Goal: Task Accomplishment & Management: Use online tool/utility

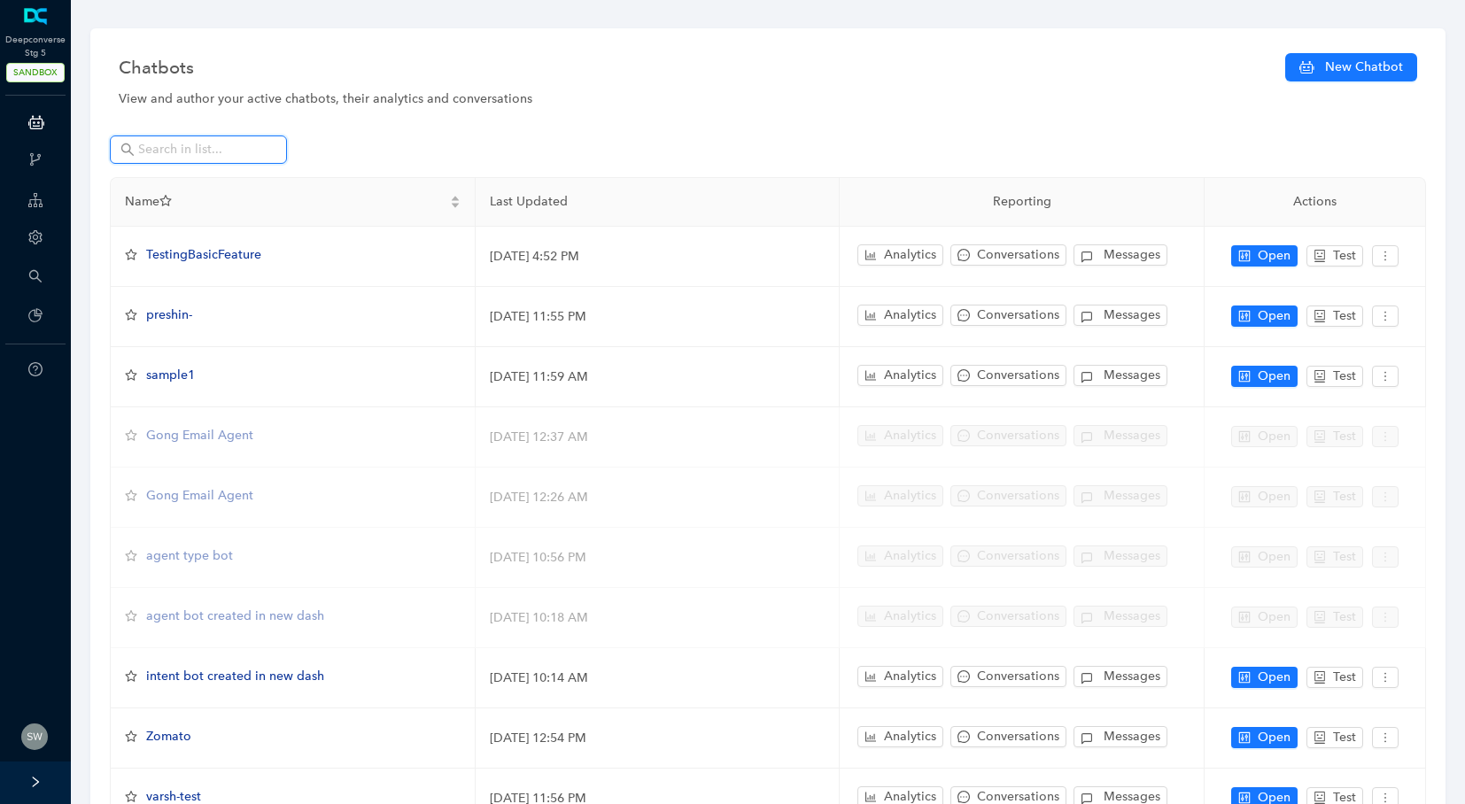
click at [174, 148] on input "text" at bounding box center [200, 149] width 124 height 19
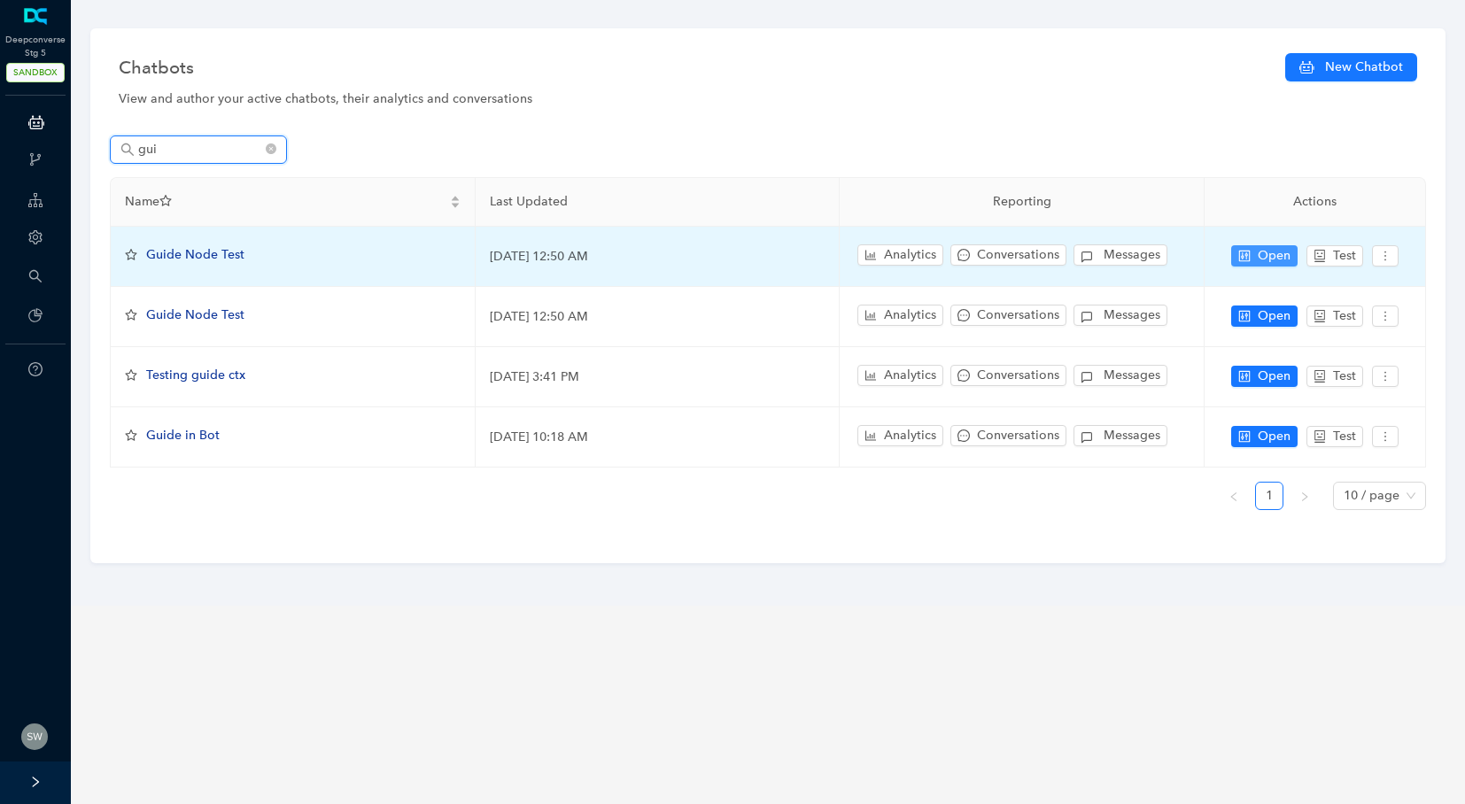
type input "gui"
click at [1274, 260] on span "Open" at bounding box center [1273, 255] width 33 height 19
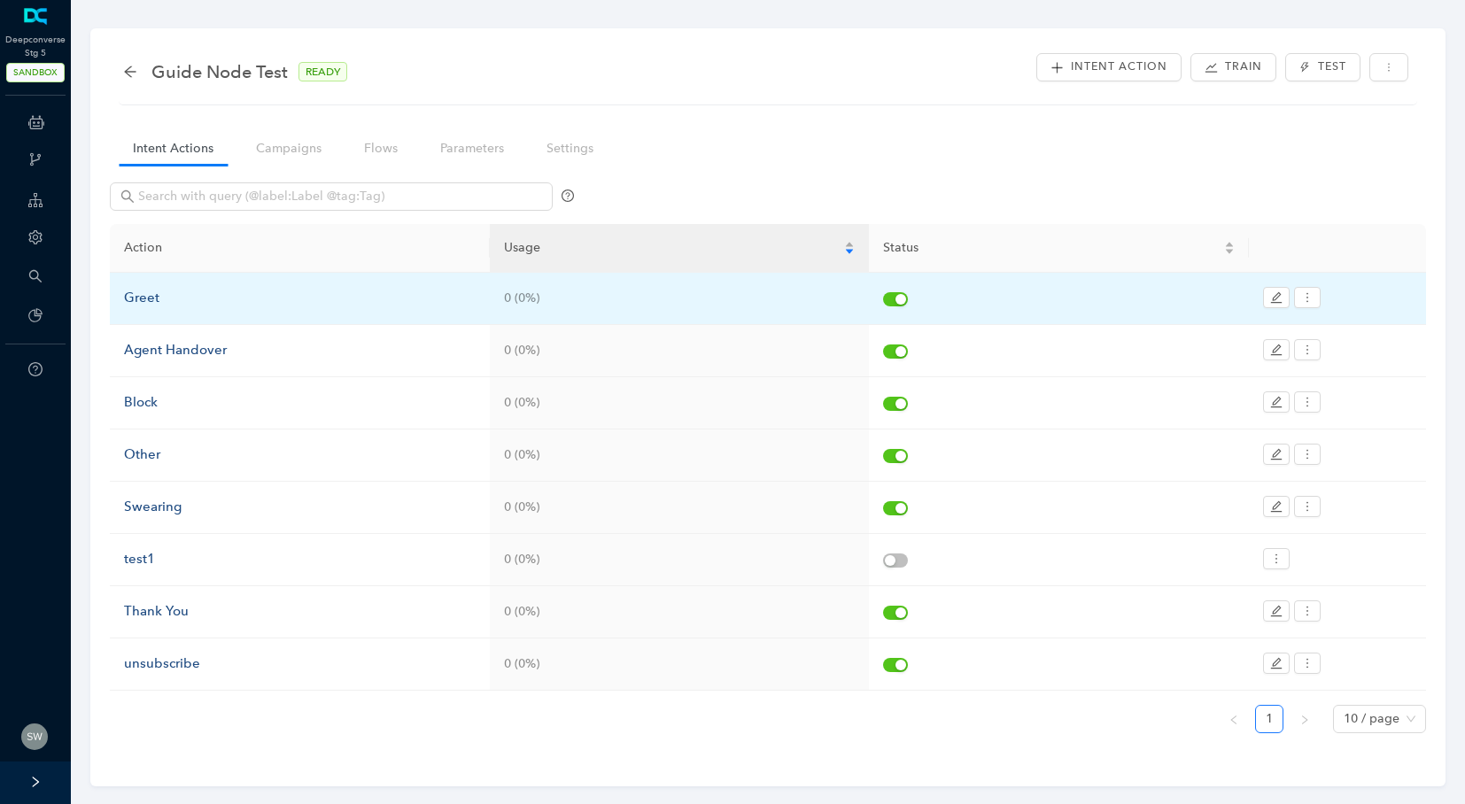
click at [181, 301] on div "Greet" at bounding box center [300, 298] width 352 height 21
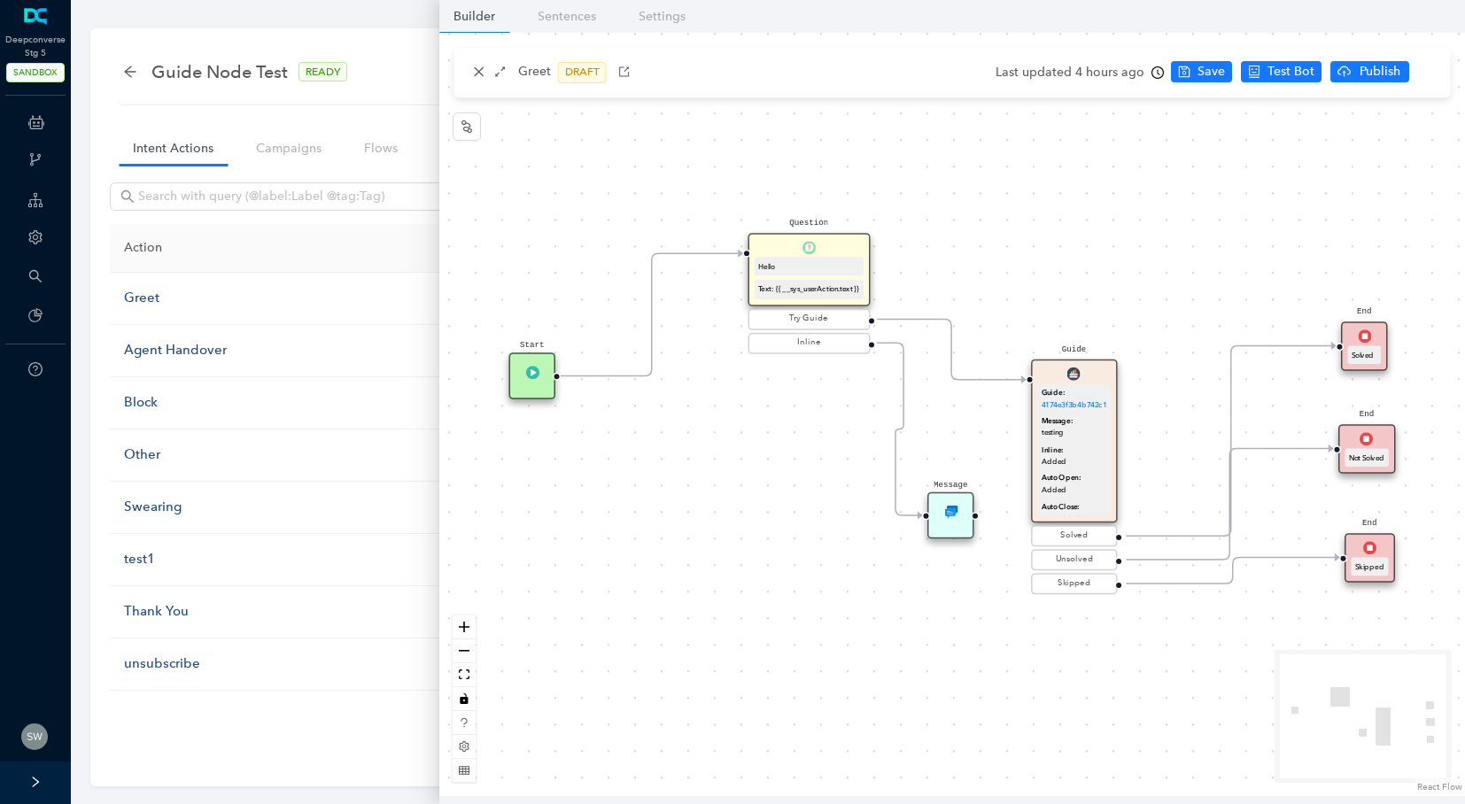
click at [1091, 498] on div "Guide: 4174e3f3b4b742c1 Message: testing Inline: Added Auto Open: Added Auto Cl…" at bounding box center [1074, 458] width 73 height 151
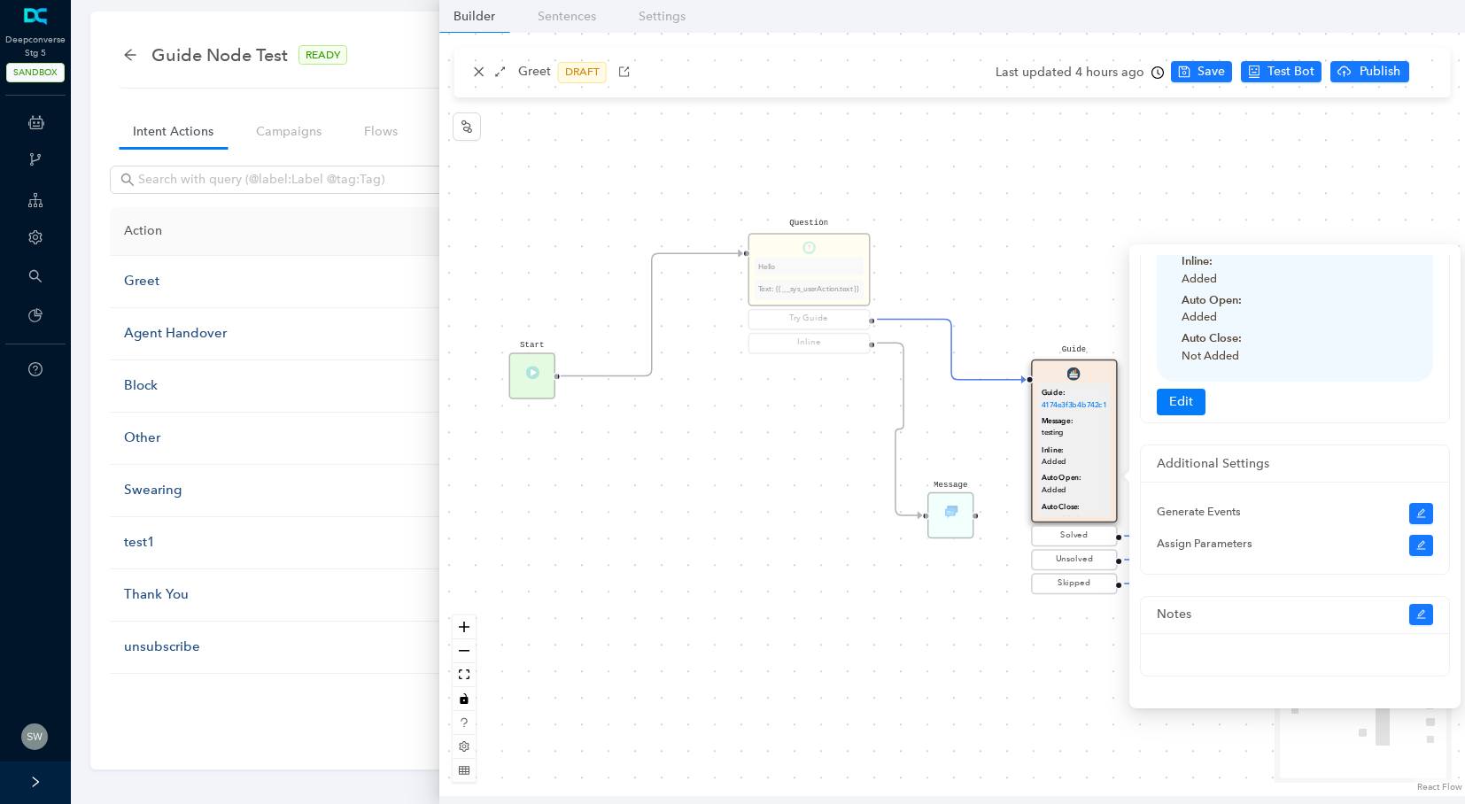
scroll to position [18, 0]
click at [1193, 399] on button "Edit" at bounding box center [1180, 402] width 49 height 27
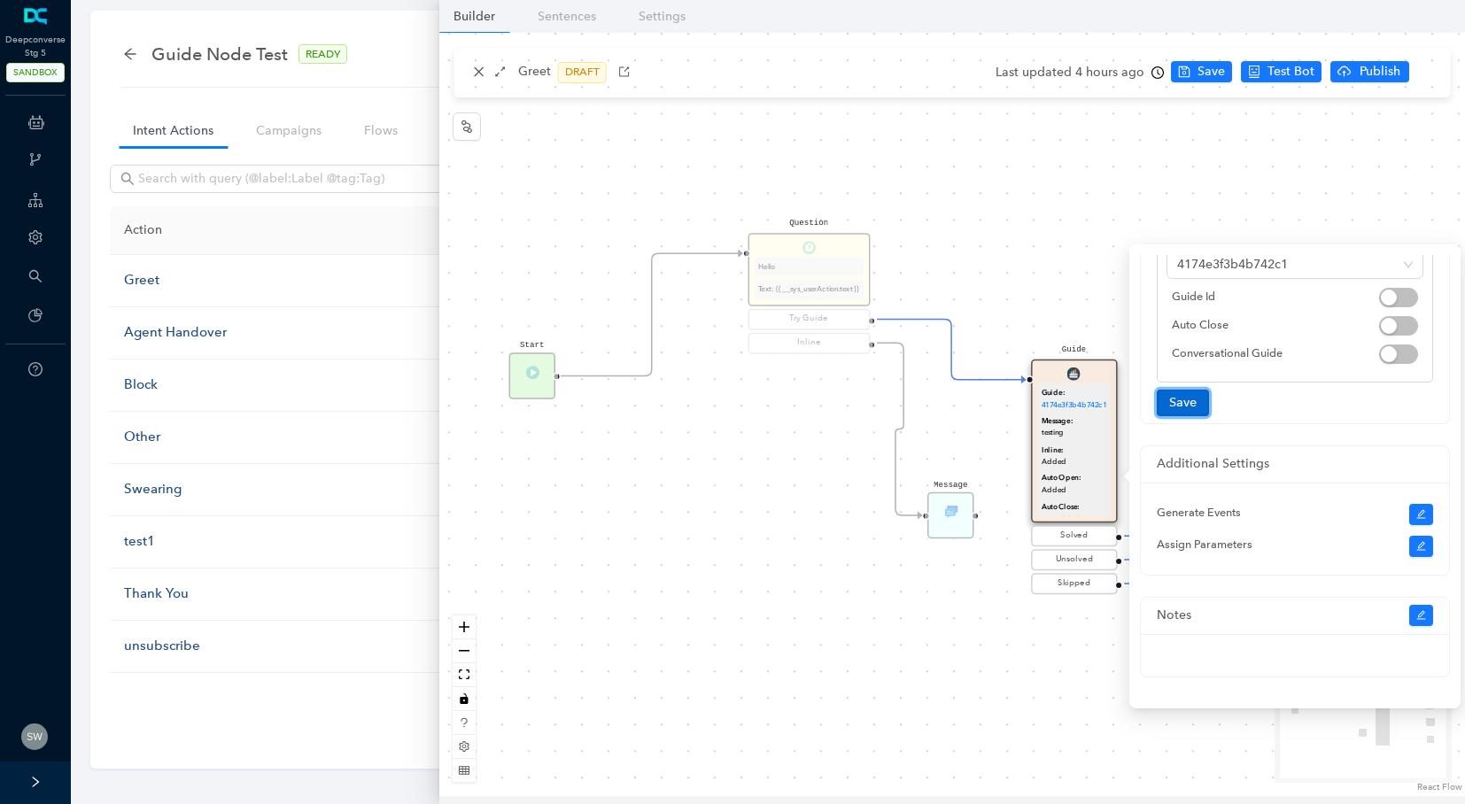
scroll to position [140, 0]
click at [1344, 183] on div "Start Question Hello Text: {{ __sys_userAction.text }} Try Guide Inline End Sol…" at bounding box center [951, 414] width 1025 height 763
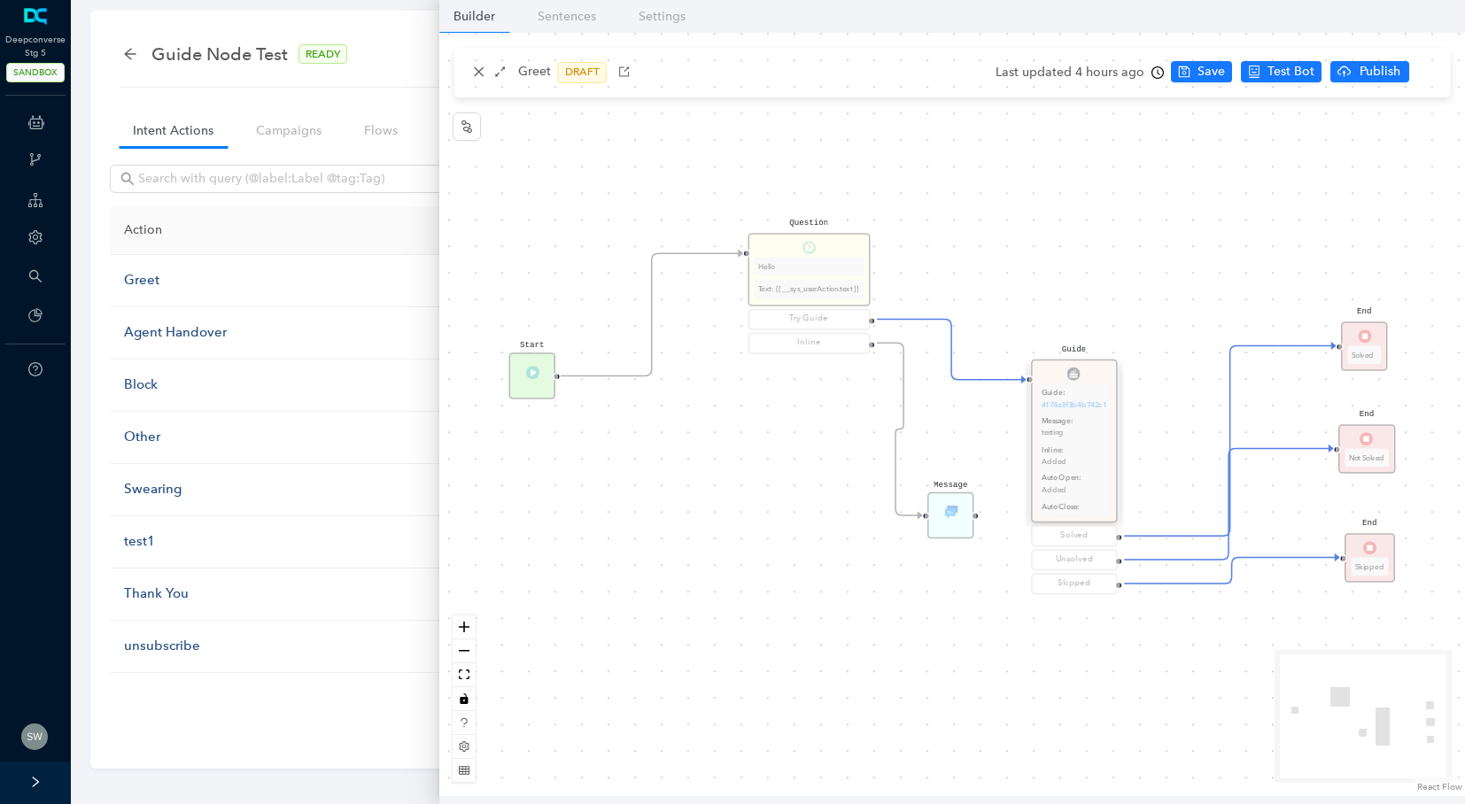
scroll to position [0, 0]
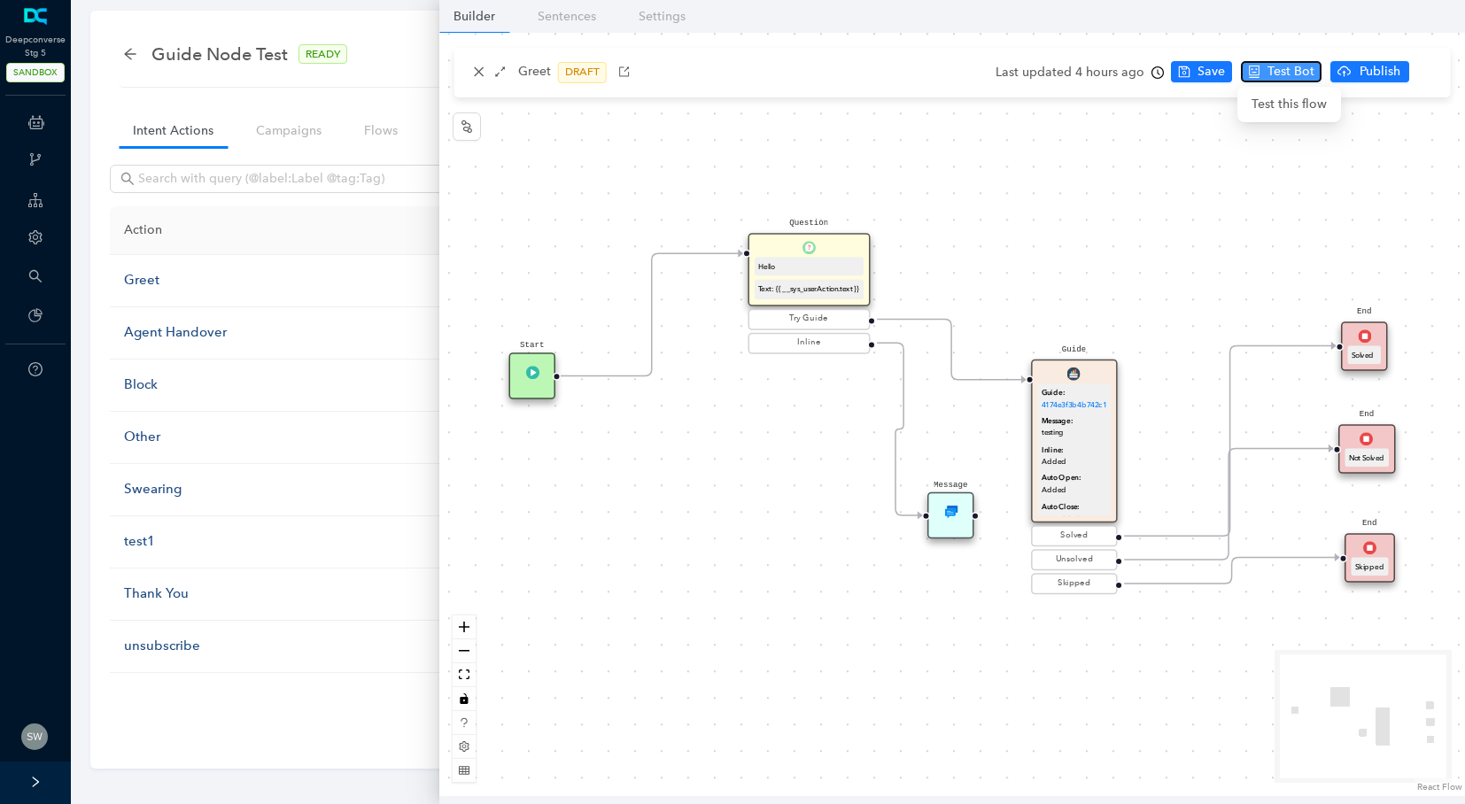
click at [1272, 76] on span "Test Bot" at bounding box center [1290, 71] width 47 height 19
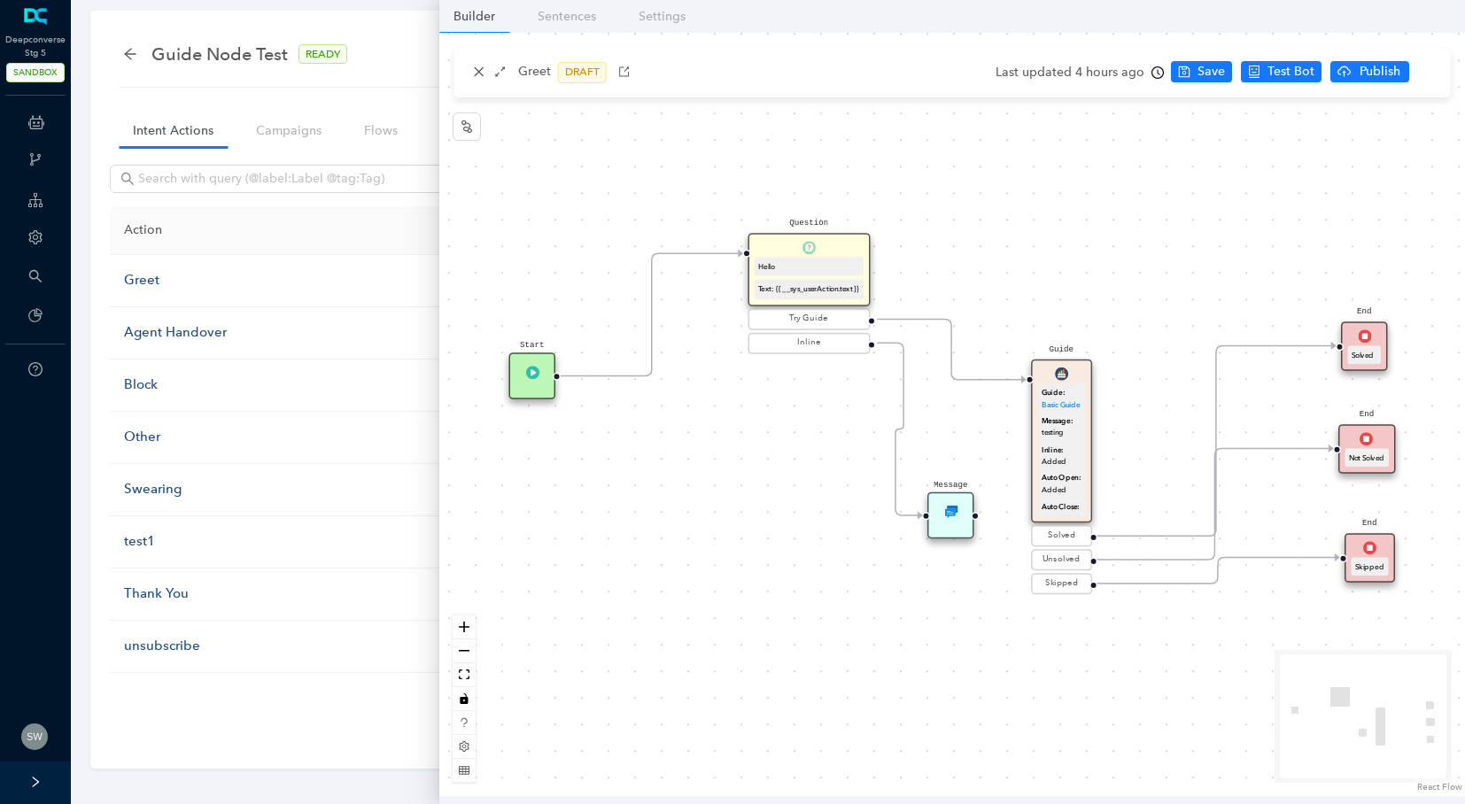
click at [1063, 73] on div "Last updated 4 hours ago" at bounding box center [1079, 72] width 168 height 27
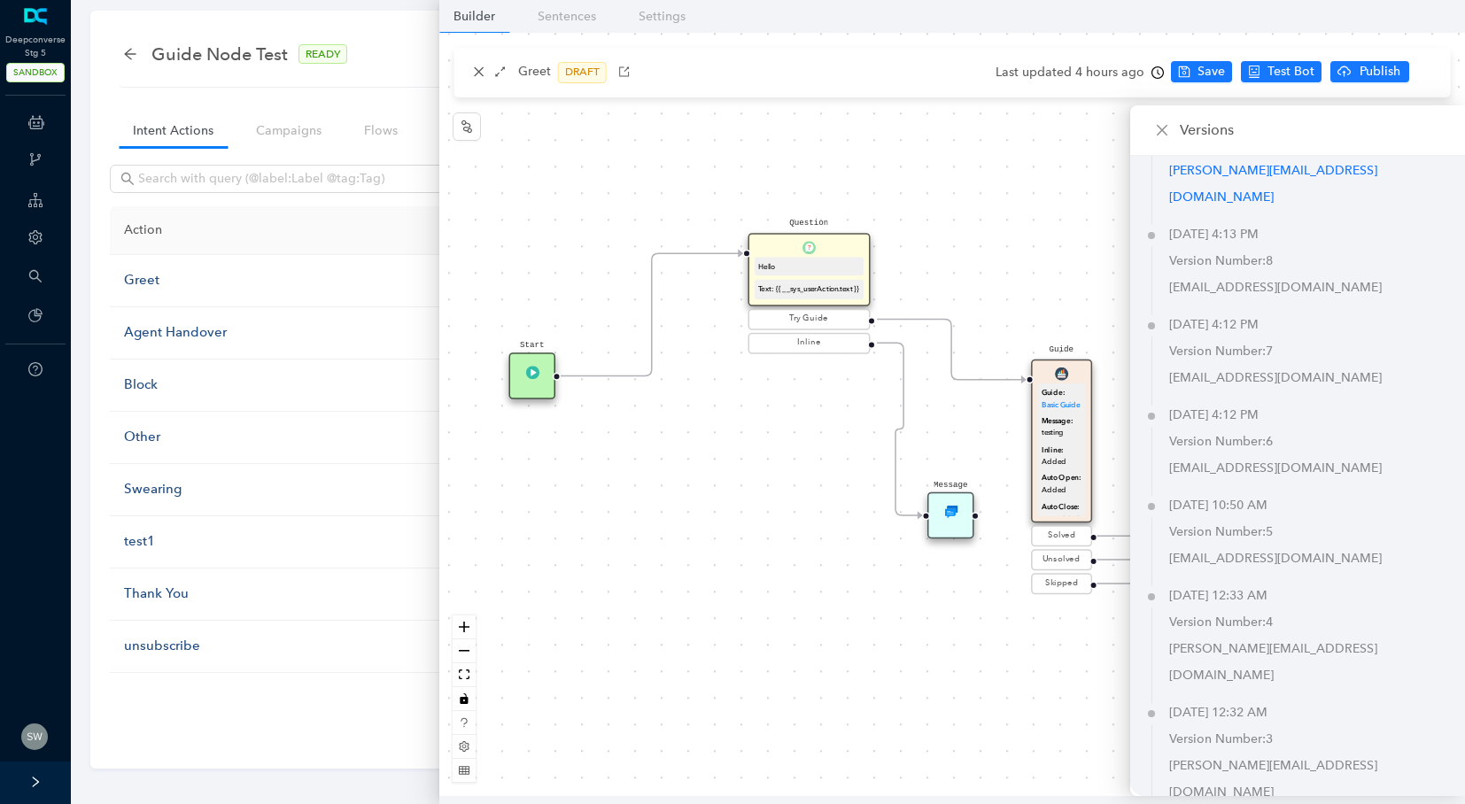
scroll to position [660, 0]
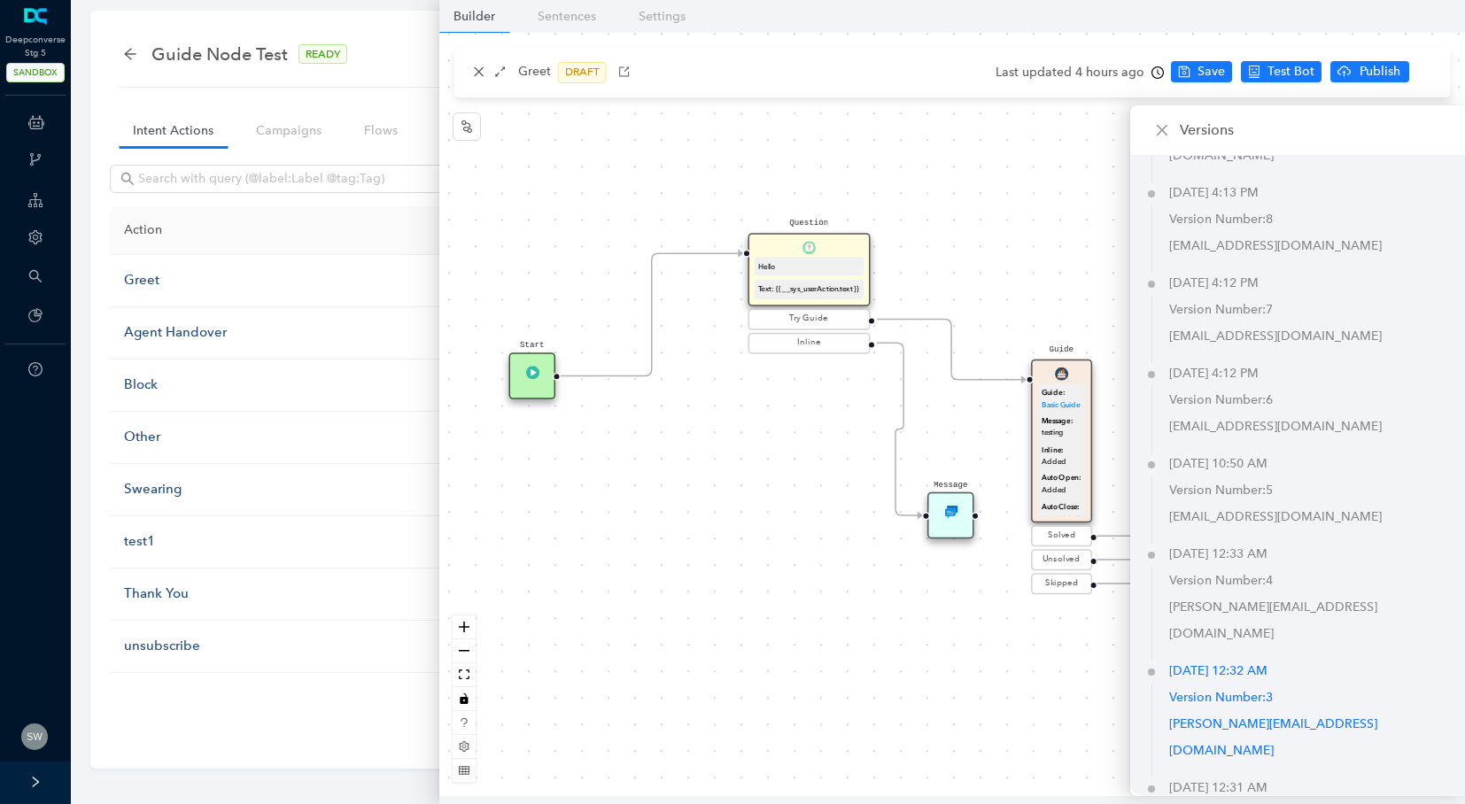
click at [1254, 711] on p "[PERSON_NAME][EMAIL_ADDRESS][DOMAIN_NAME]" at bounding box center [1317, 737] width 296 height 53
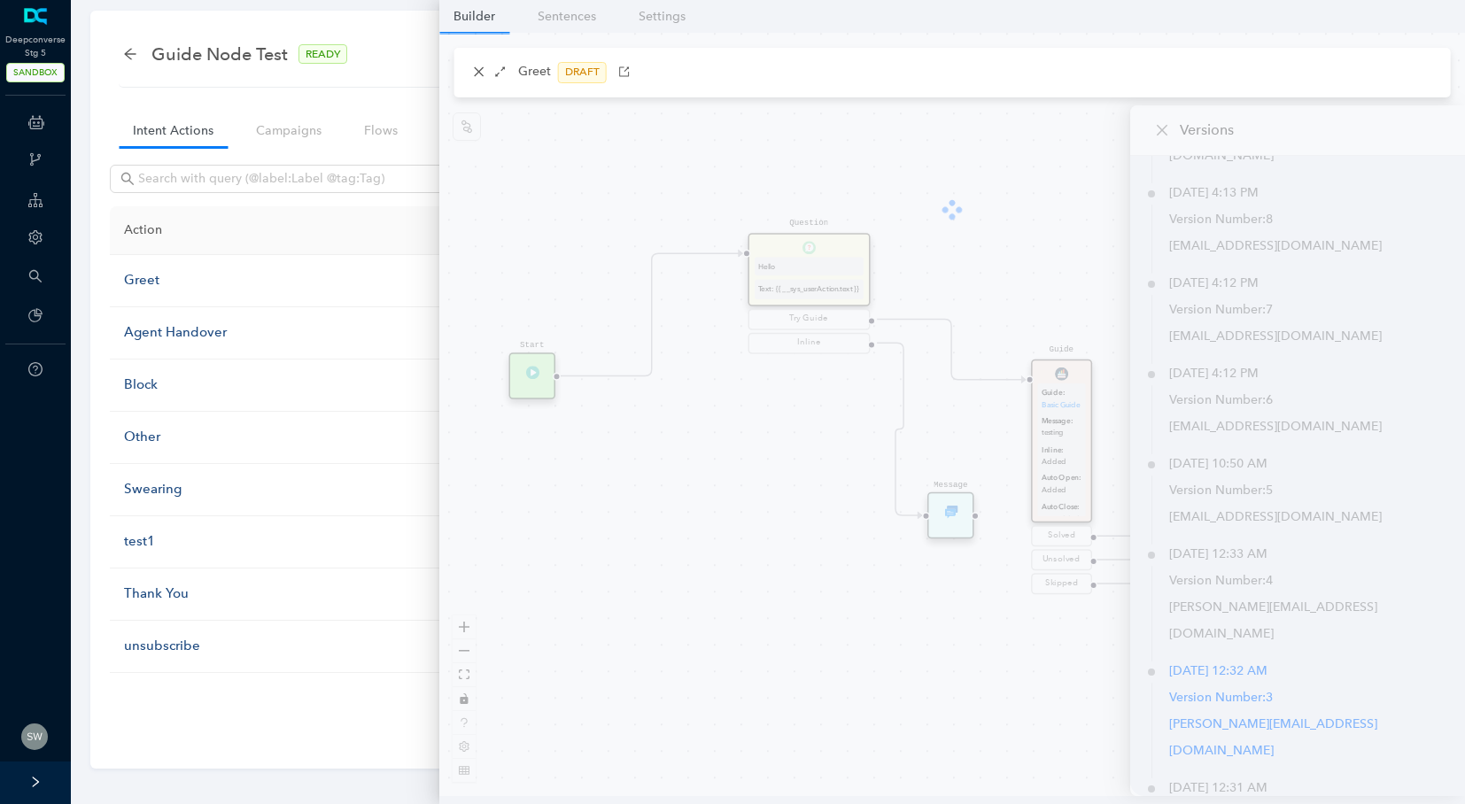
scroll to position [651, 0]
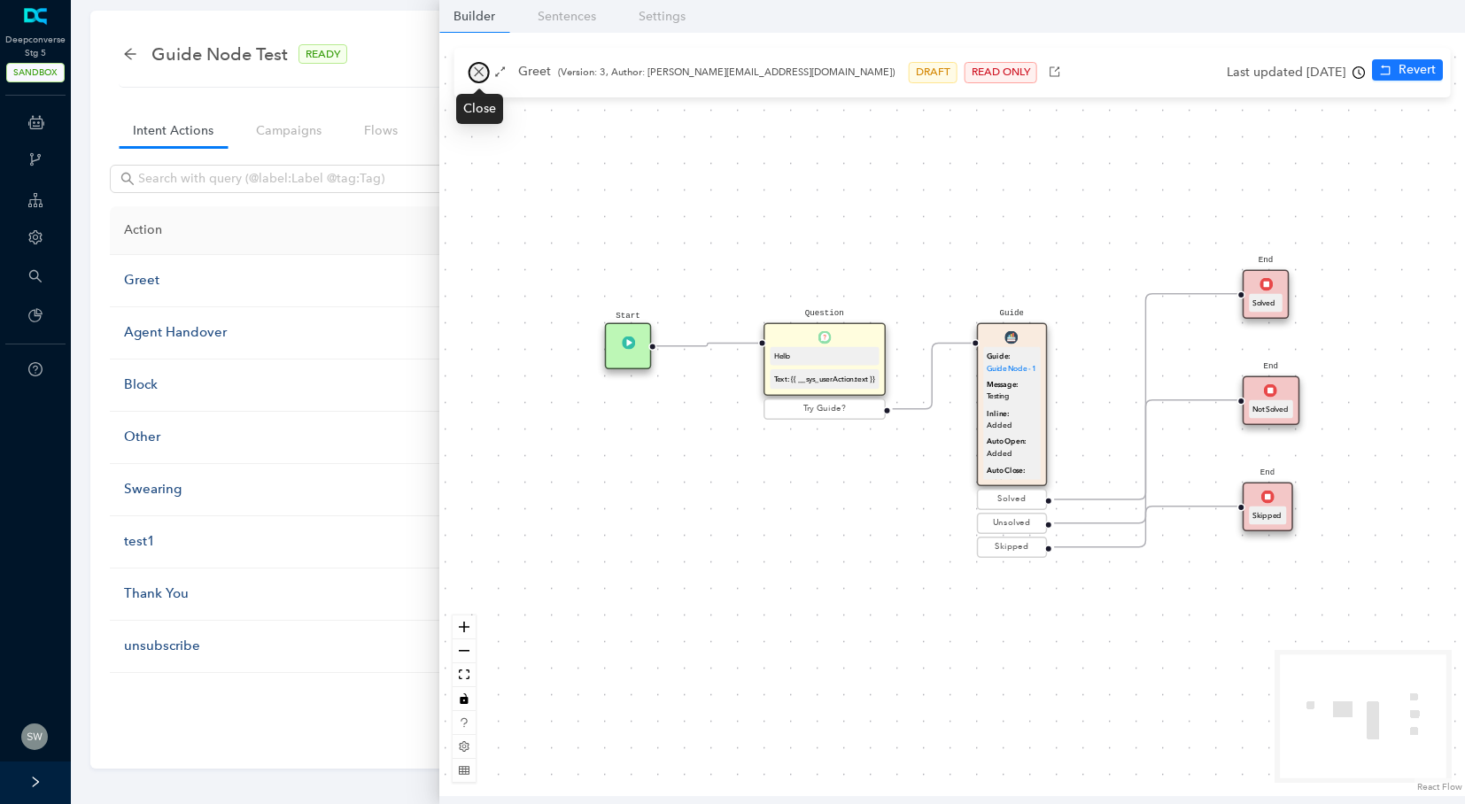
click at [475, 73] on icon "close" at bounding box center [479, 72] width 12 height 12
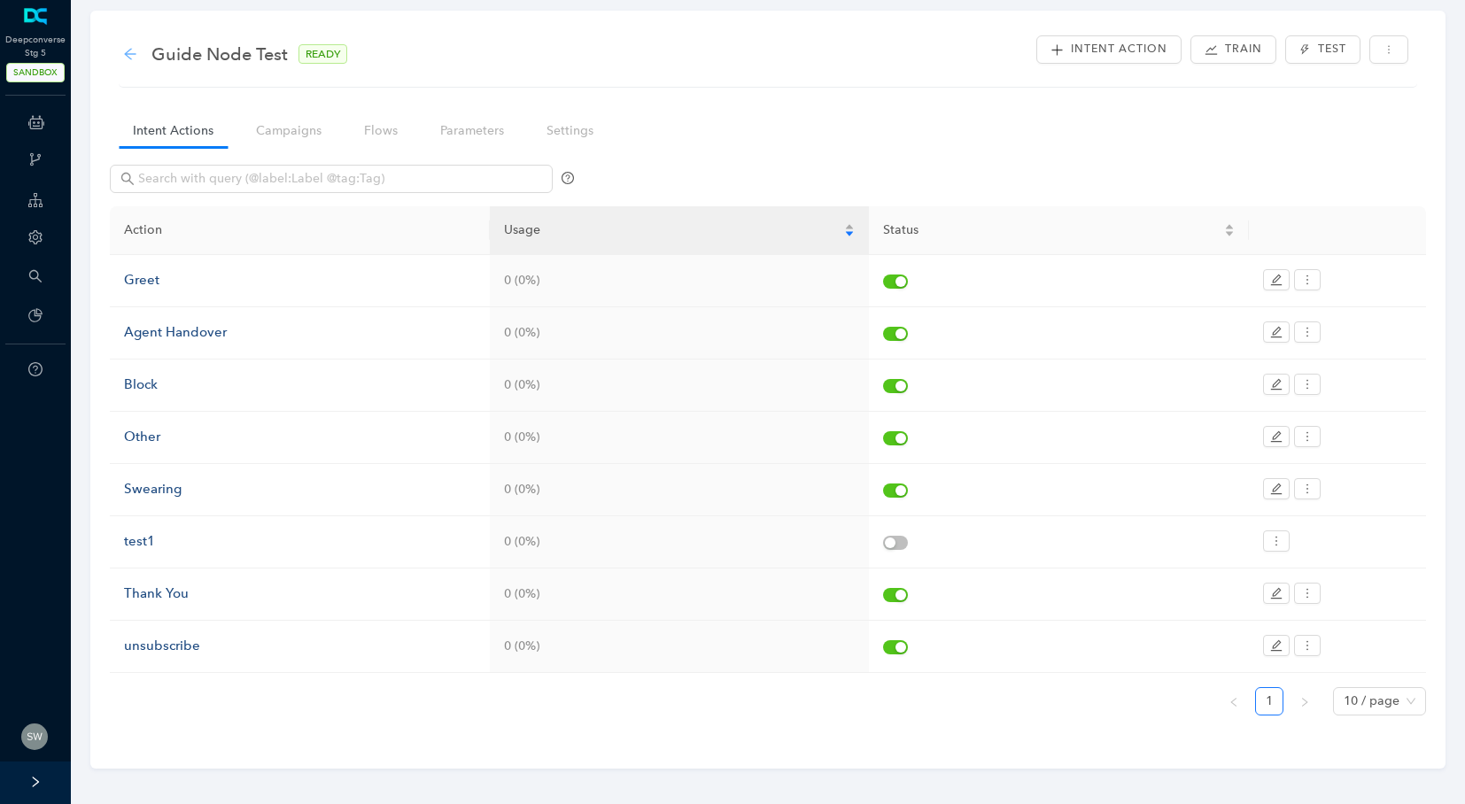
click at [127, 51] on icon "arrow-left" at bounding box center [130, 54] width 12 height 12
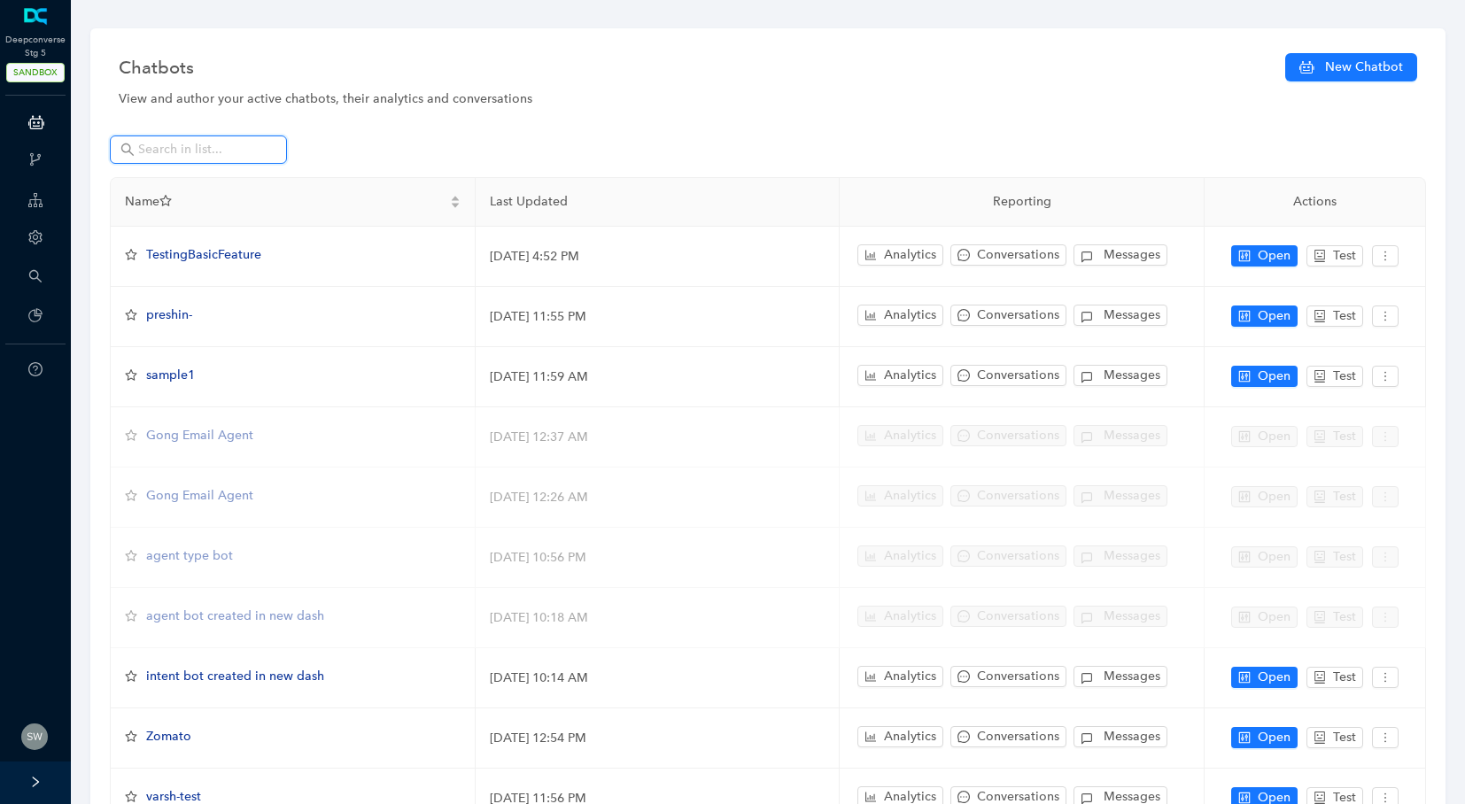
click at [165, 144] on input "text" at bounding box center [200, 149] width 124 height 19
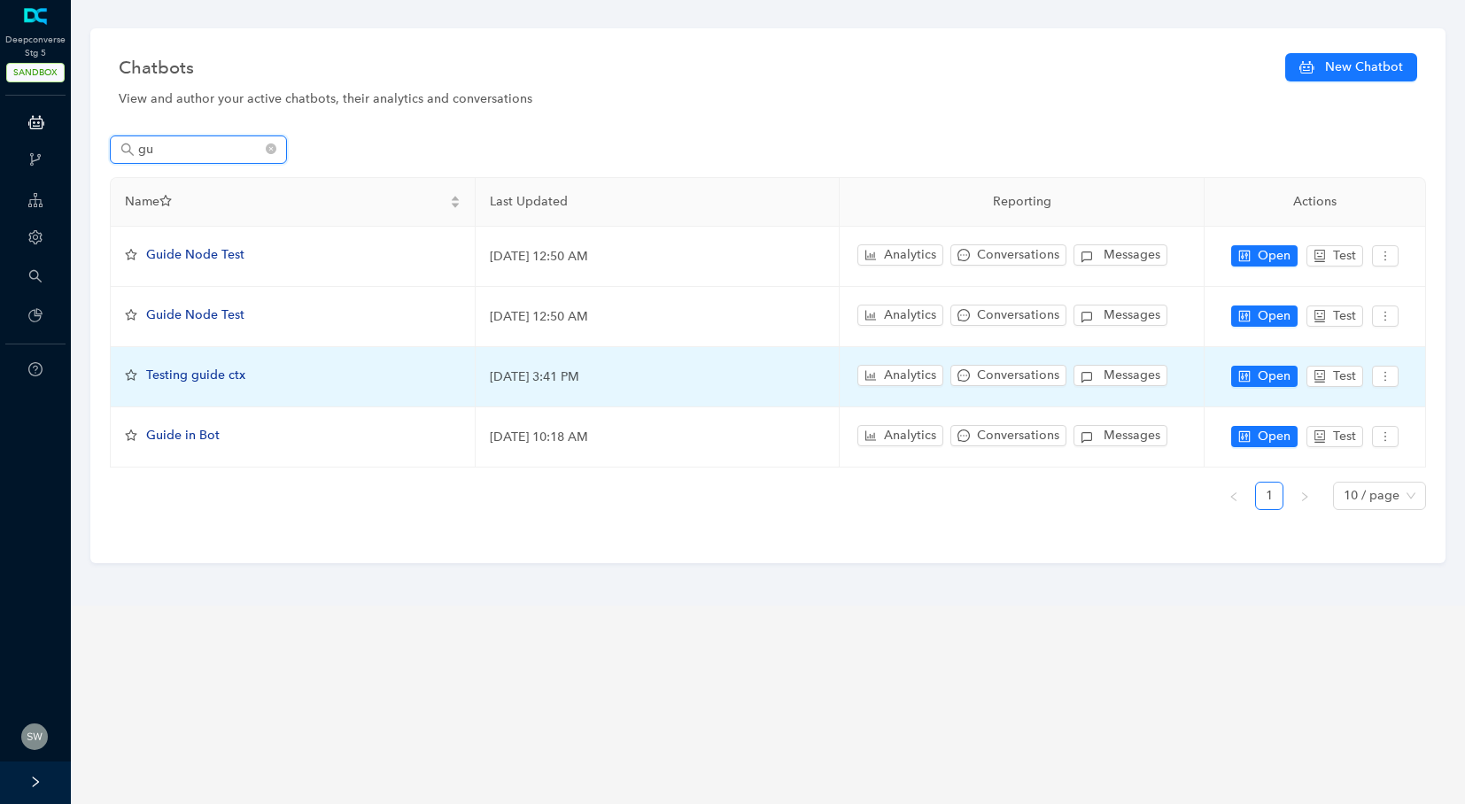
type input "gu"
click at [203, 379] on span "Testing guide ctx" at bounding box center [195, 374] width 99 height 15
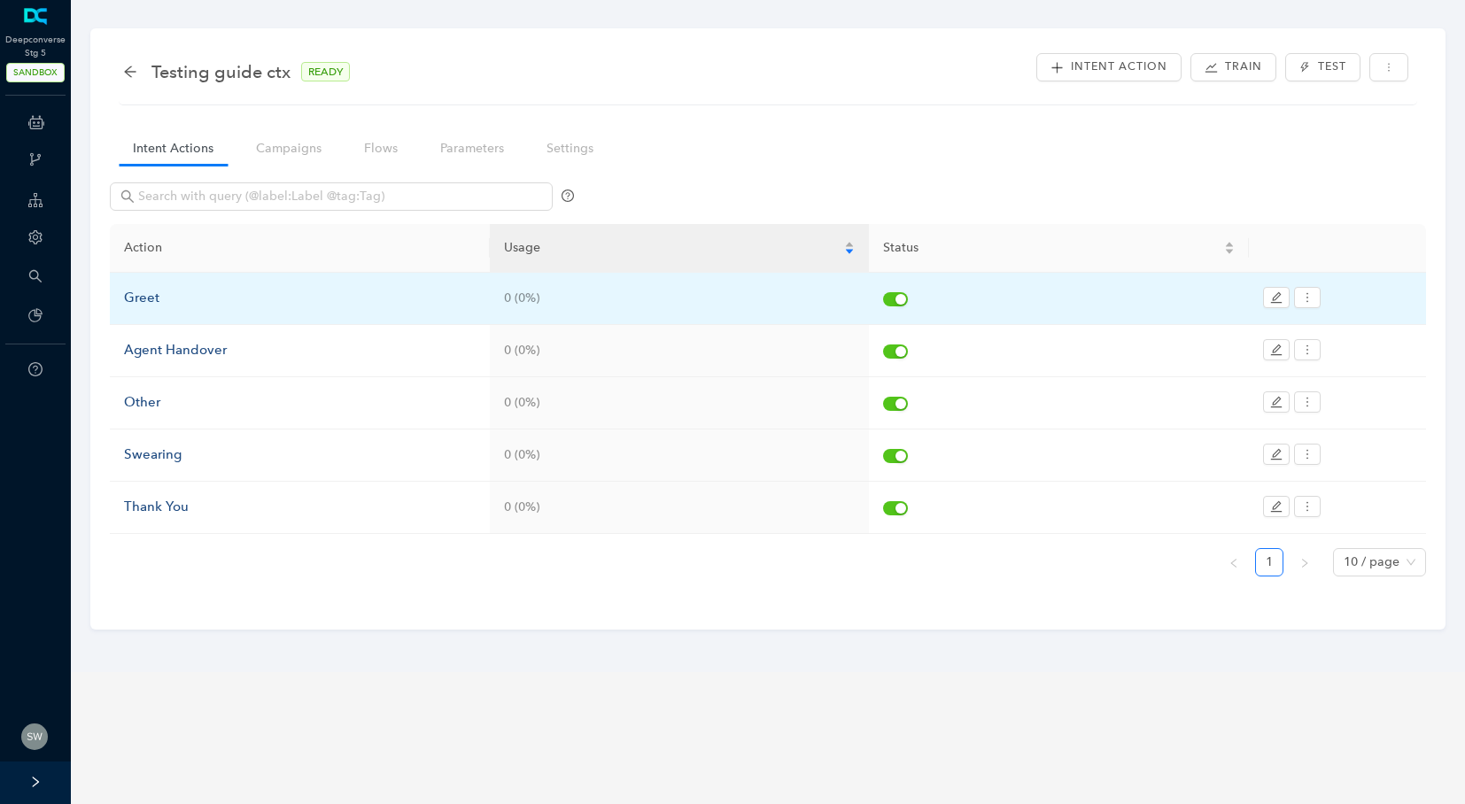
click at [158, 302] on div "Greet" at bounding box center [300, 298] width 352 height 21
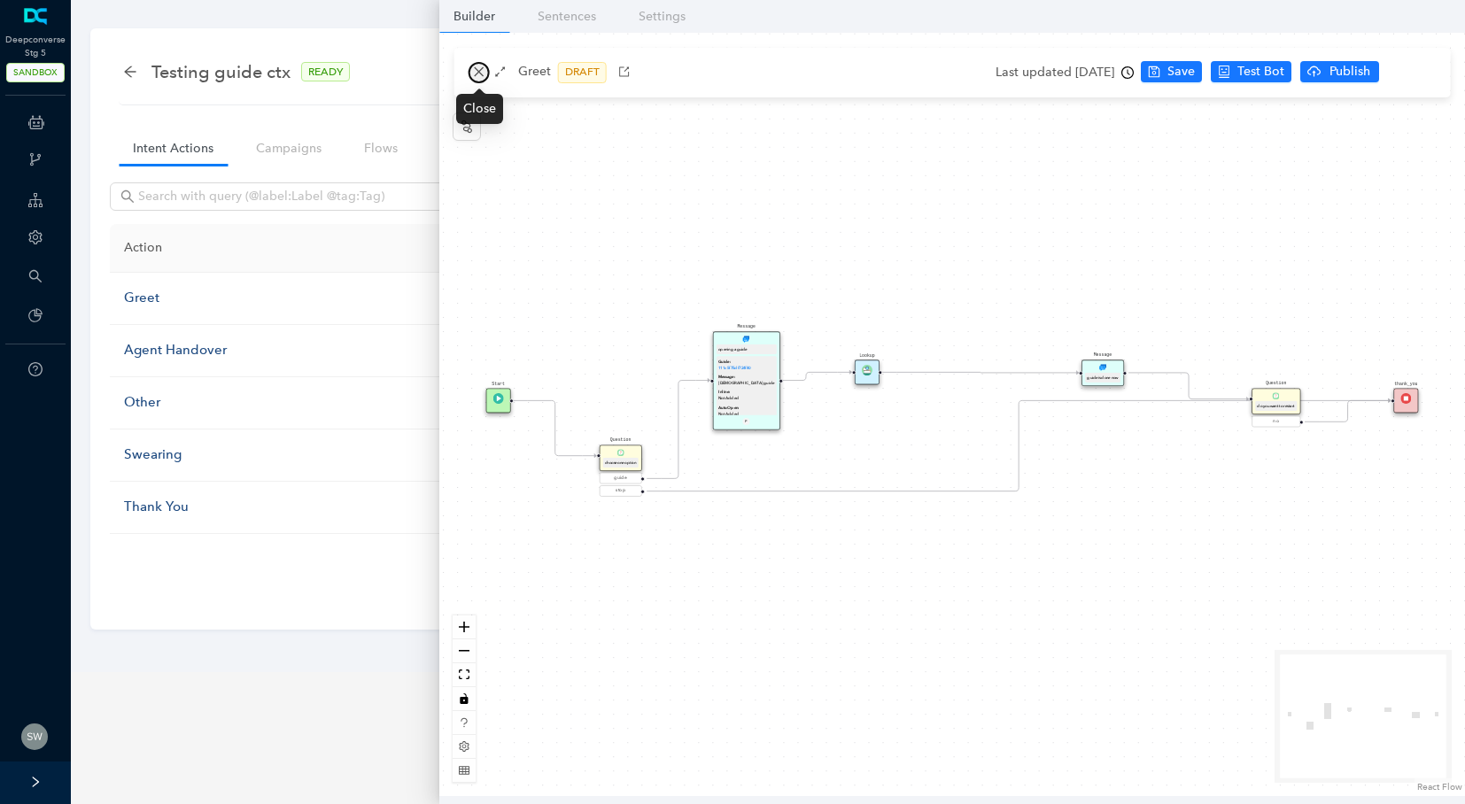
click at [486, 73] on button "button" at bounding box center [478, 72] width 21 height 21
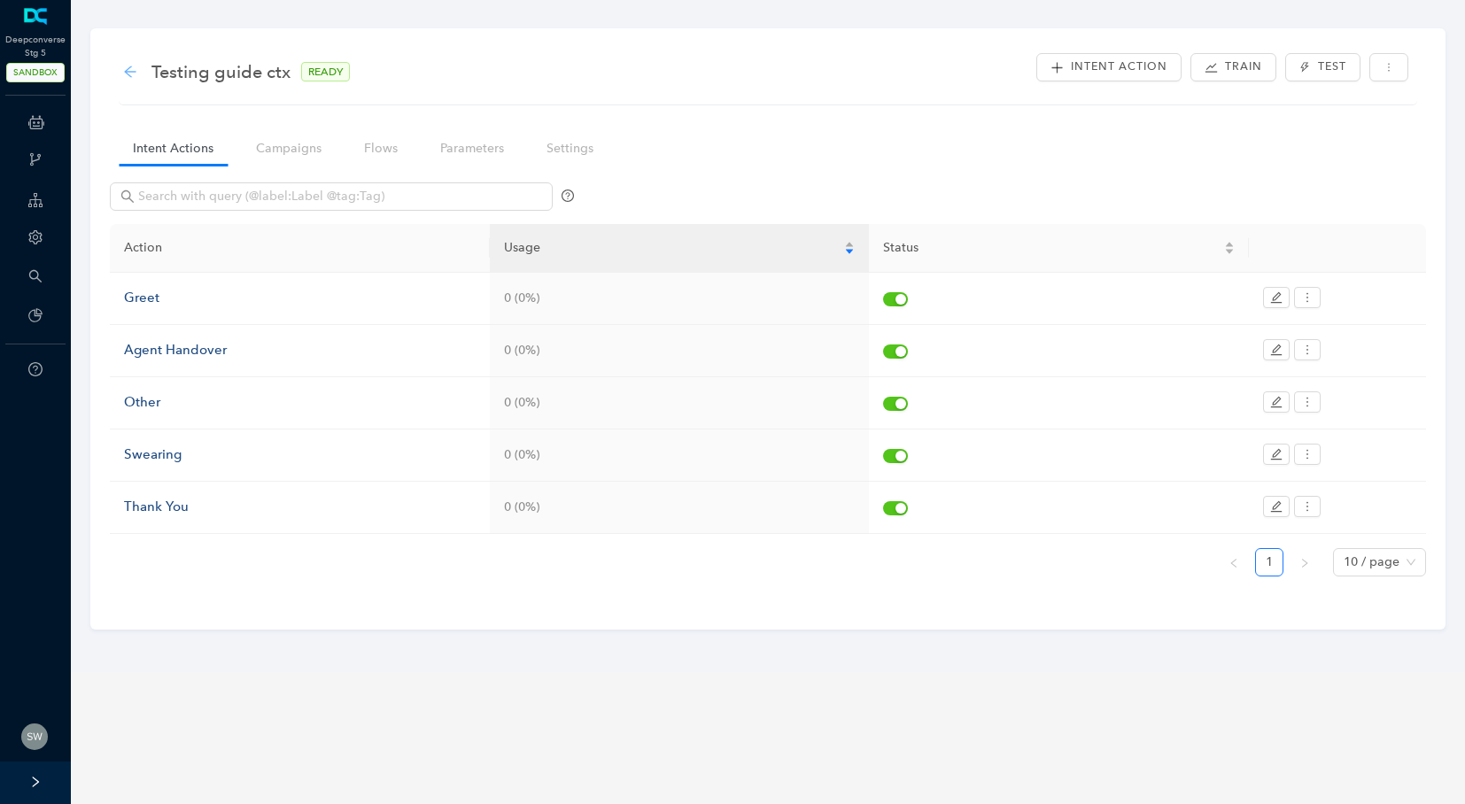
click at [133, 71] on icon "arrow-left" at bounding box center [130, 72] width 12 height 12
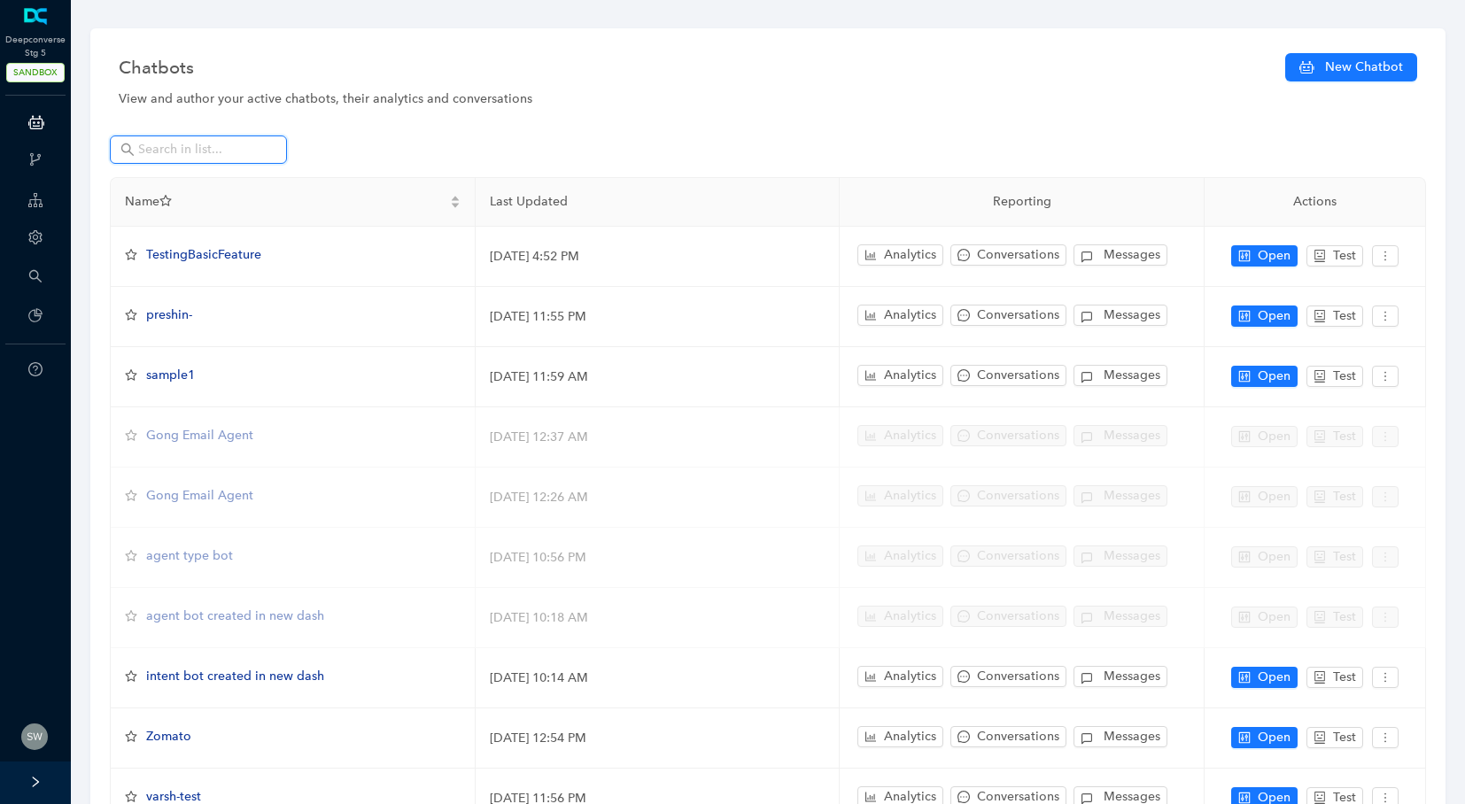
click at [179, 158] on input "text" at bounding box center [200, 149] width 124 height 19
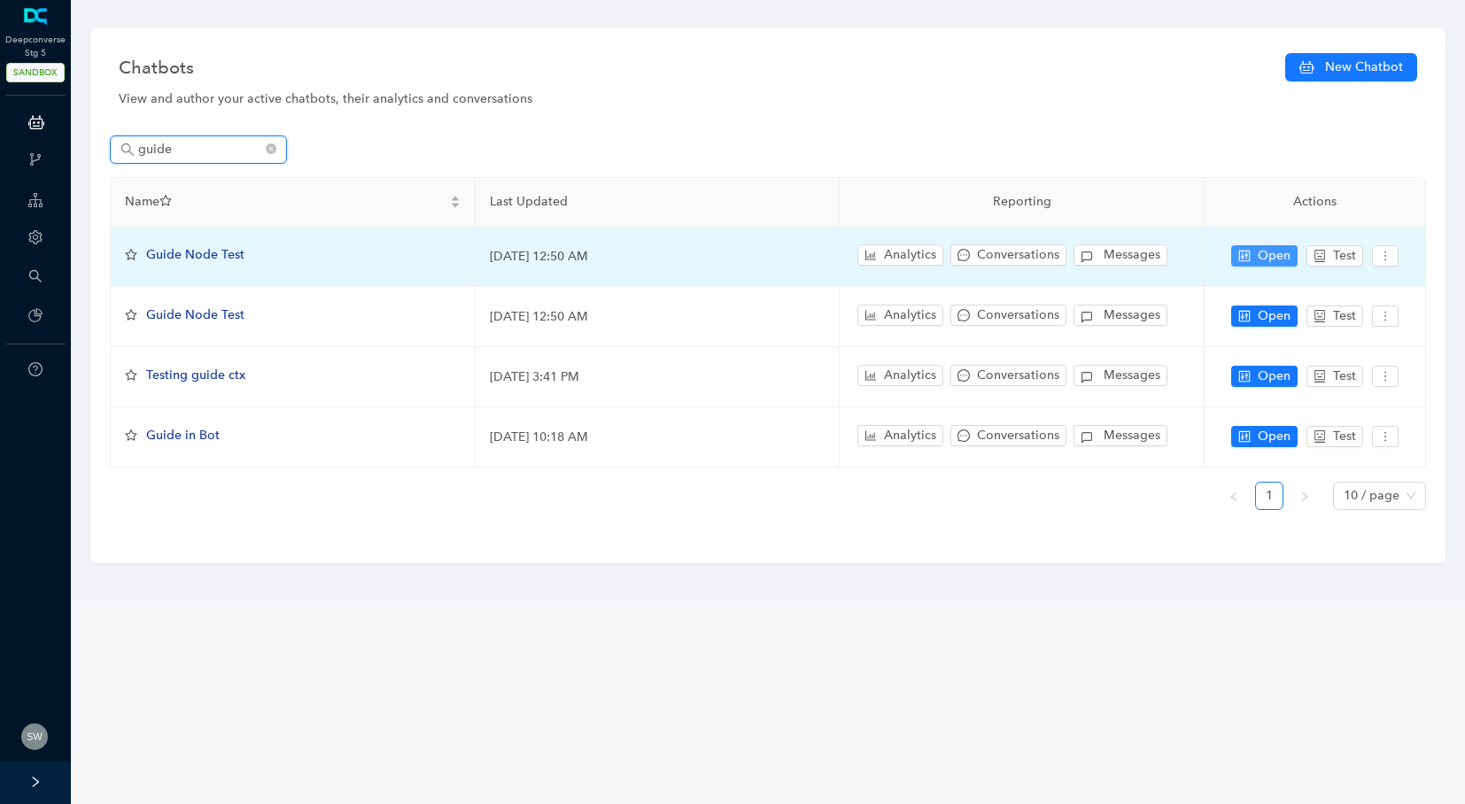
type input "guide"
click at [1236, 249] on button "Open" at bounding box center [1264, 255] width 66 height 21
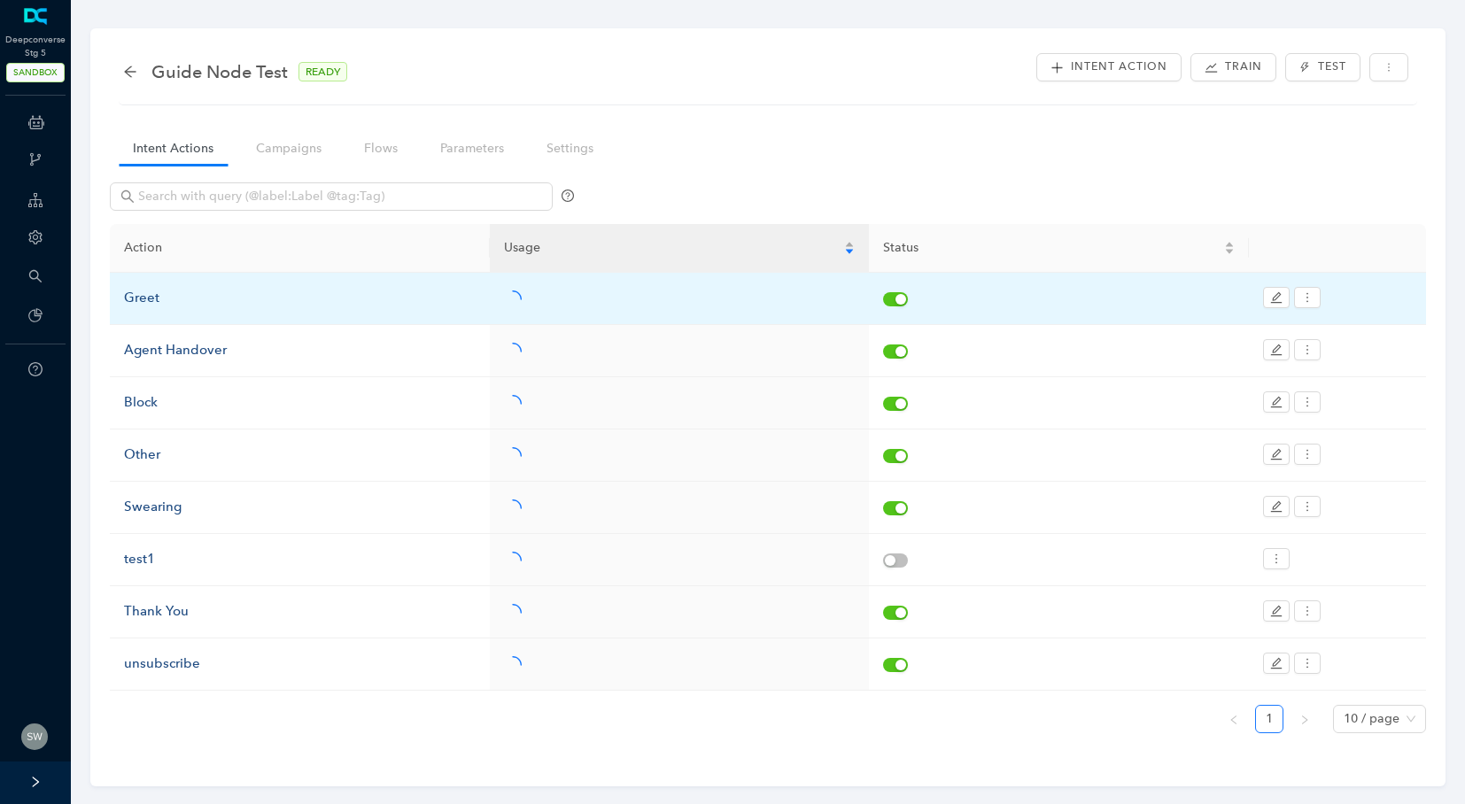
click at [151, 288] on div "Greet" at bounding box center [300, 298] width 352 height 21
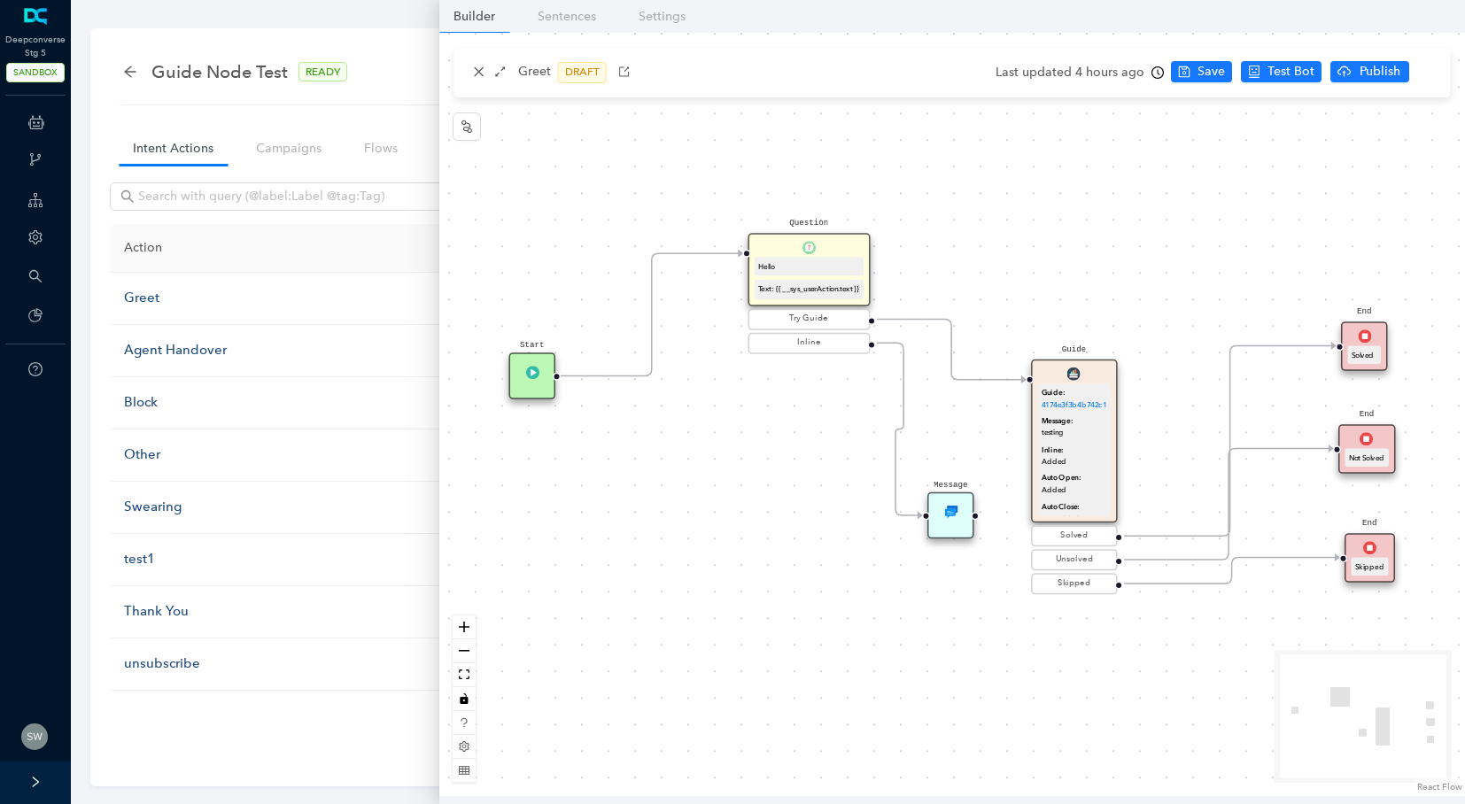
click at [1063, 380] on div "Guide Guide: 4174e3f3b4b742c1 Message: testing Inline: Added Auto Open: Added A…" at bounding box center [1074, 442] width 86 height 164
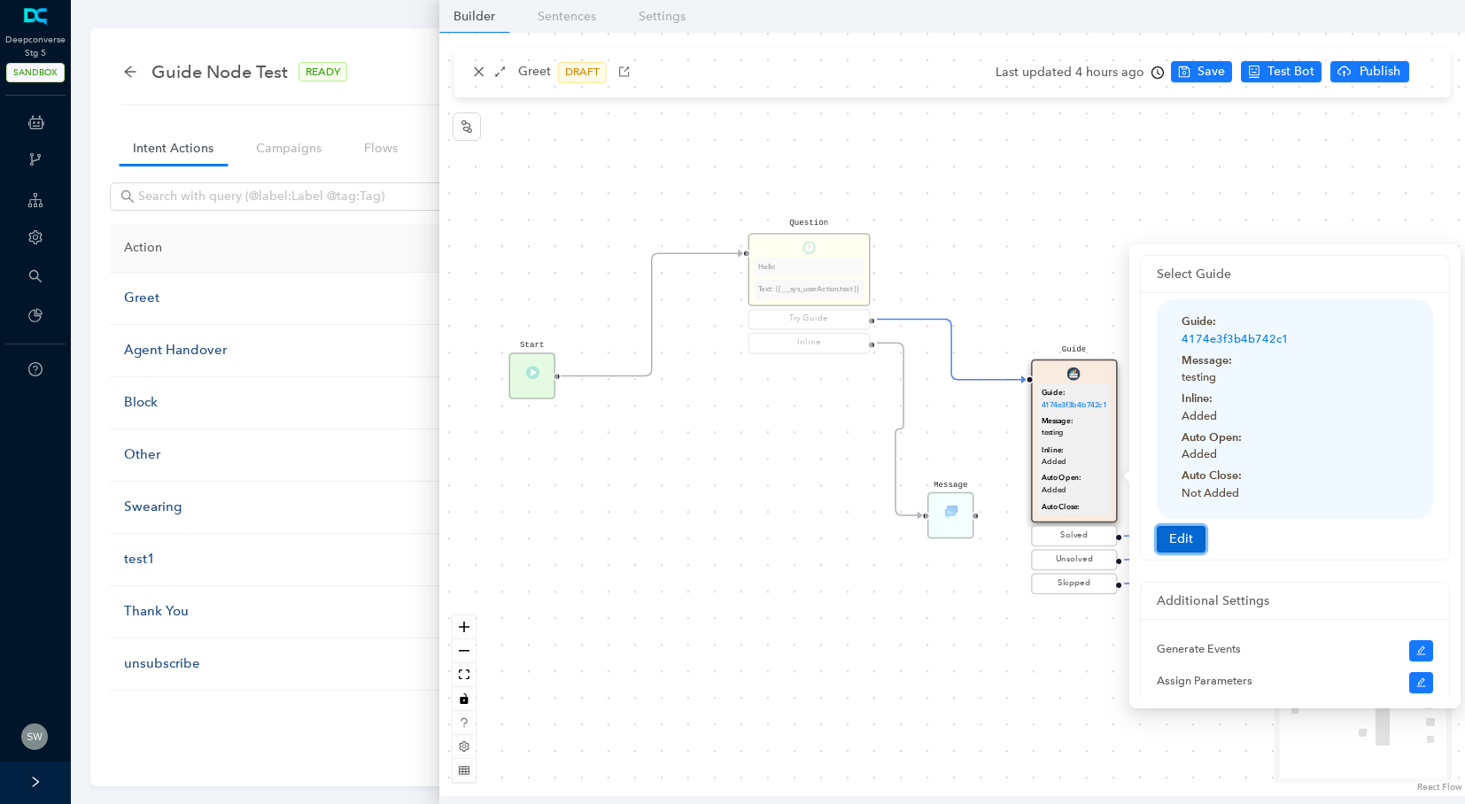
click at [1174, 531] on button "Edit" at bounding box center [1180, 539] width 49 height 27
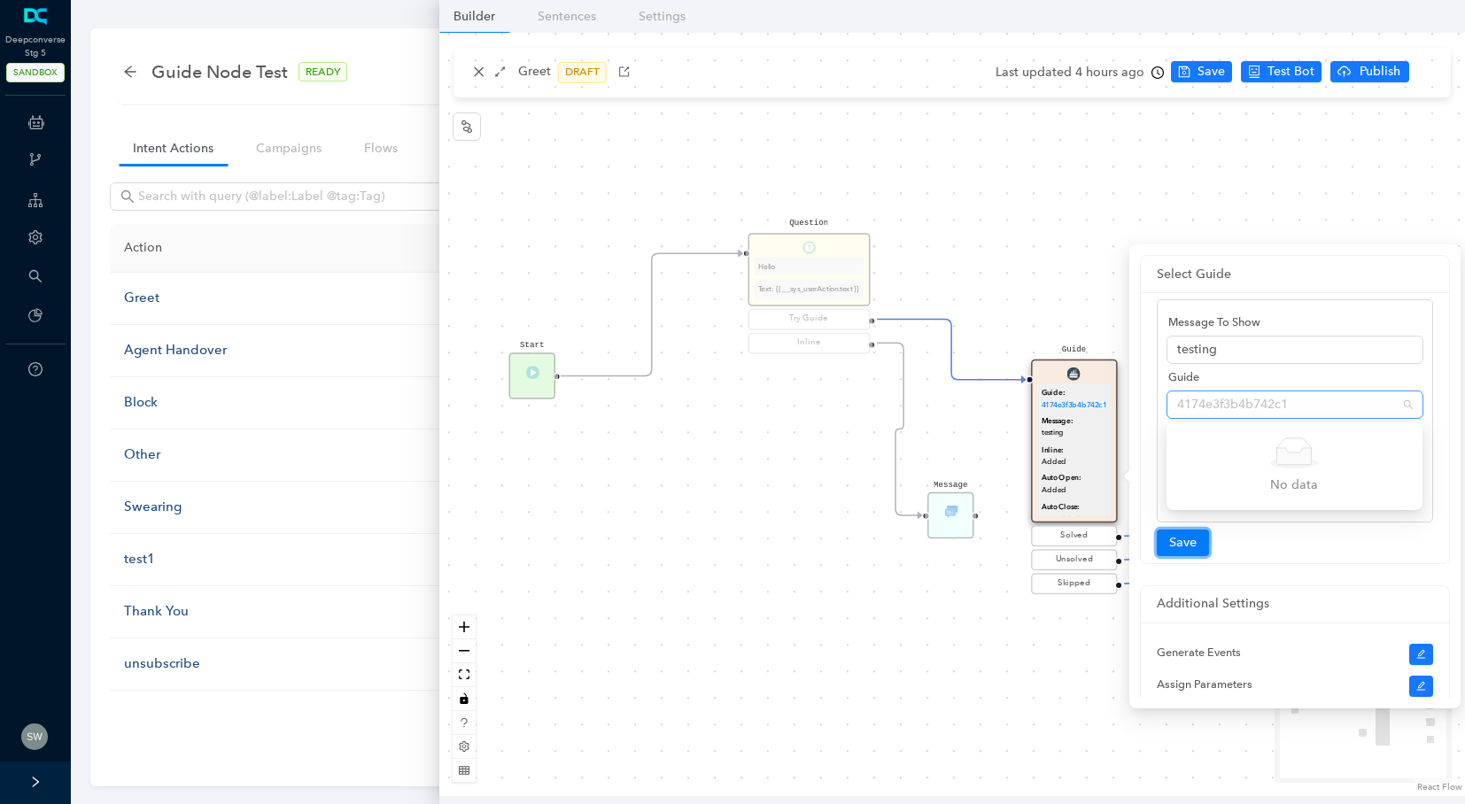
drag, startPoint x: 1311, startPoint y: 402, endPoint x: 1172, endPoint y: 406, distance: 138.2
click at [1172, 406] on div "4174e3f3b4b742c1" at bounding box center [1294, 405] width 257 height 28
click at [1100, 317] on div "Start Question Hello Text: {{ __sys_userAction.text }} Try Guide Inline End Sol…" at bounding box center [951, 414] width 1025 height 763
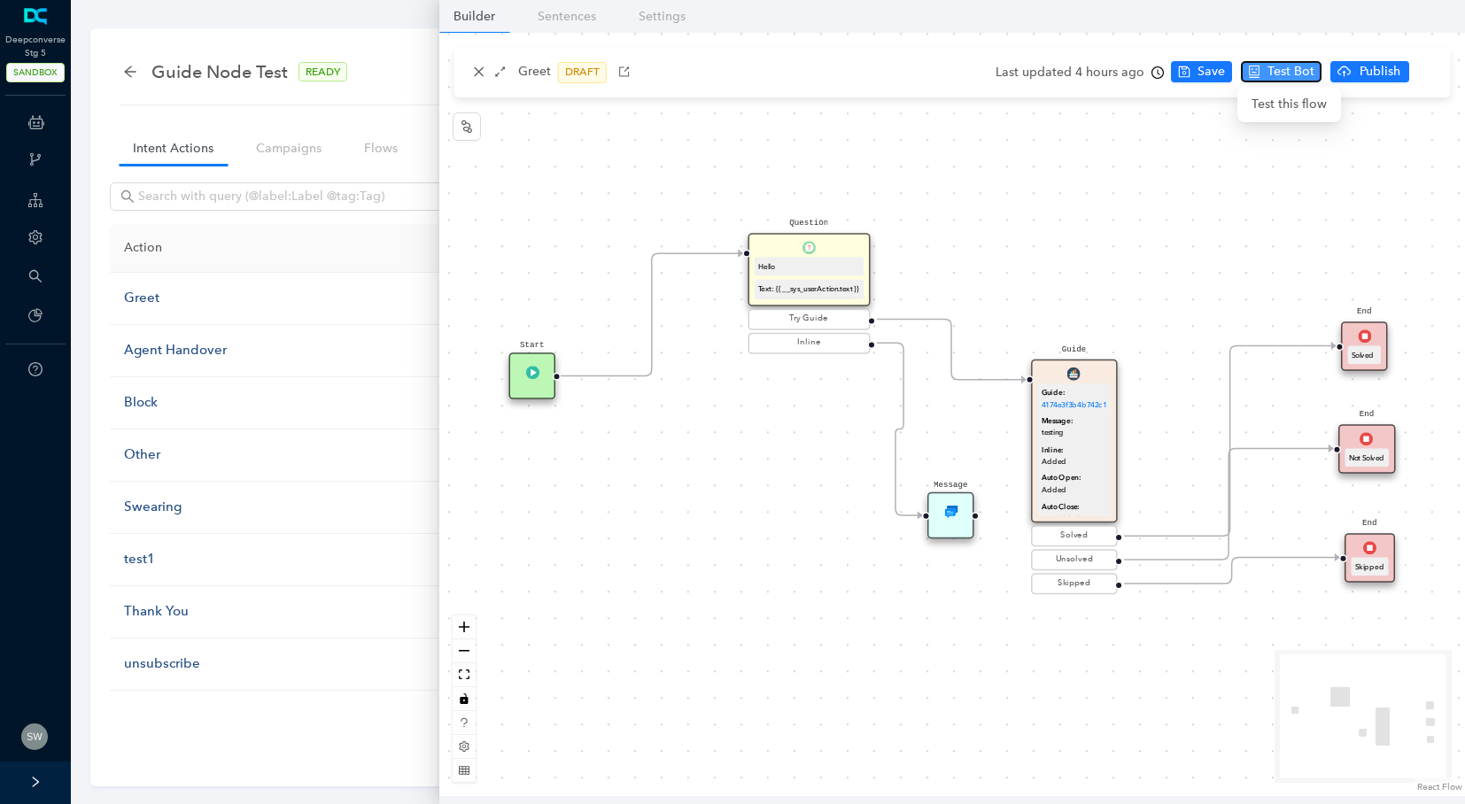
click at [1268, 68] on span "Test Bot" at bounding box center [1290, 71] width 47 height 19
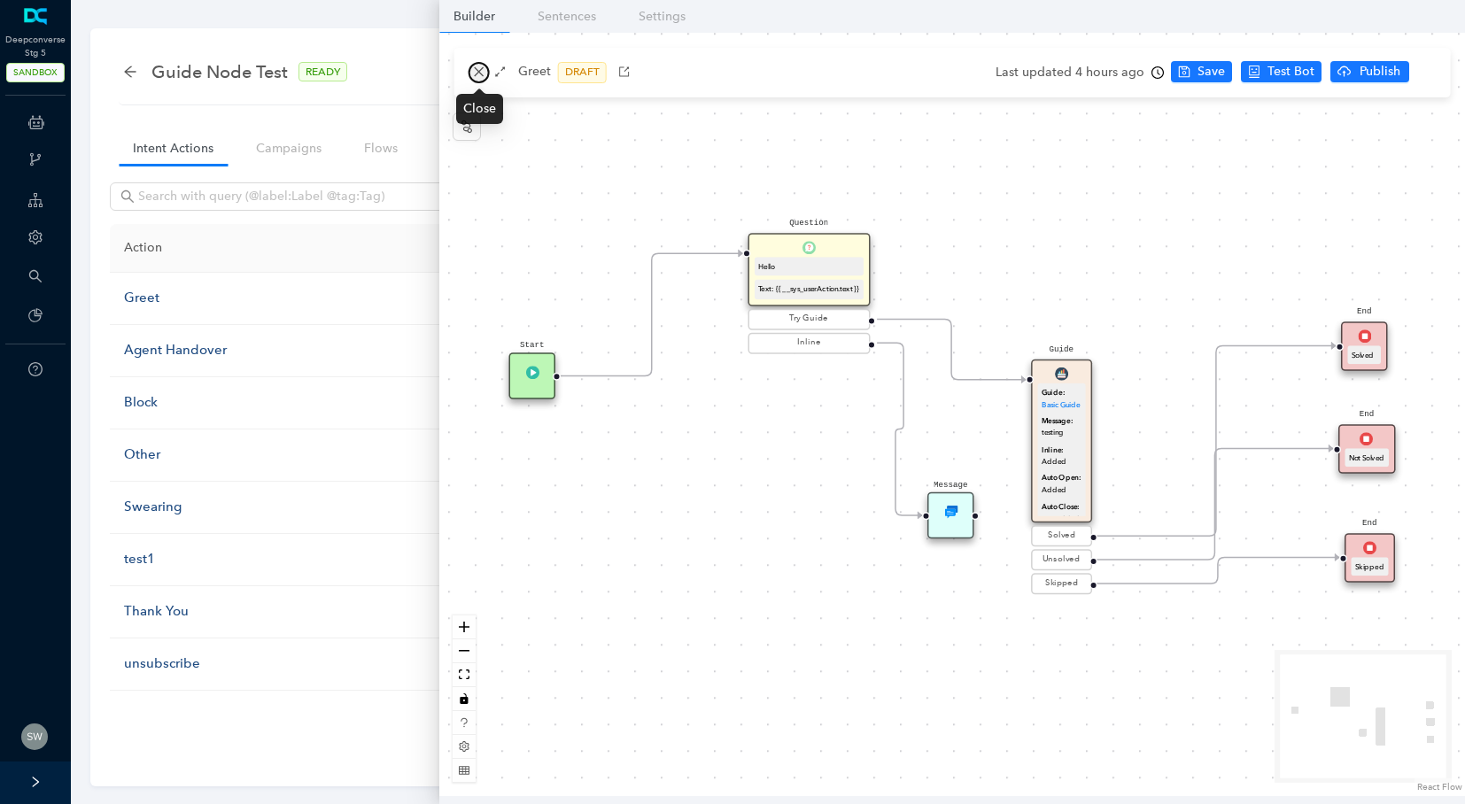
click at [483, 73] on icon "close" at bounding box center [479, 72] width 12 height 12
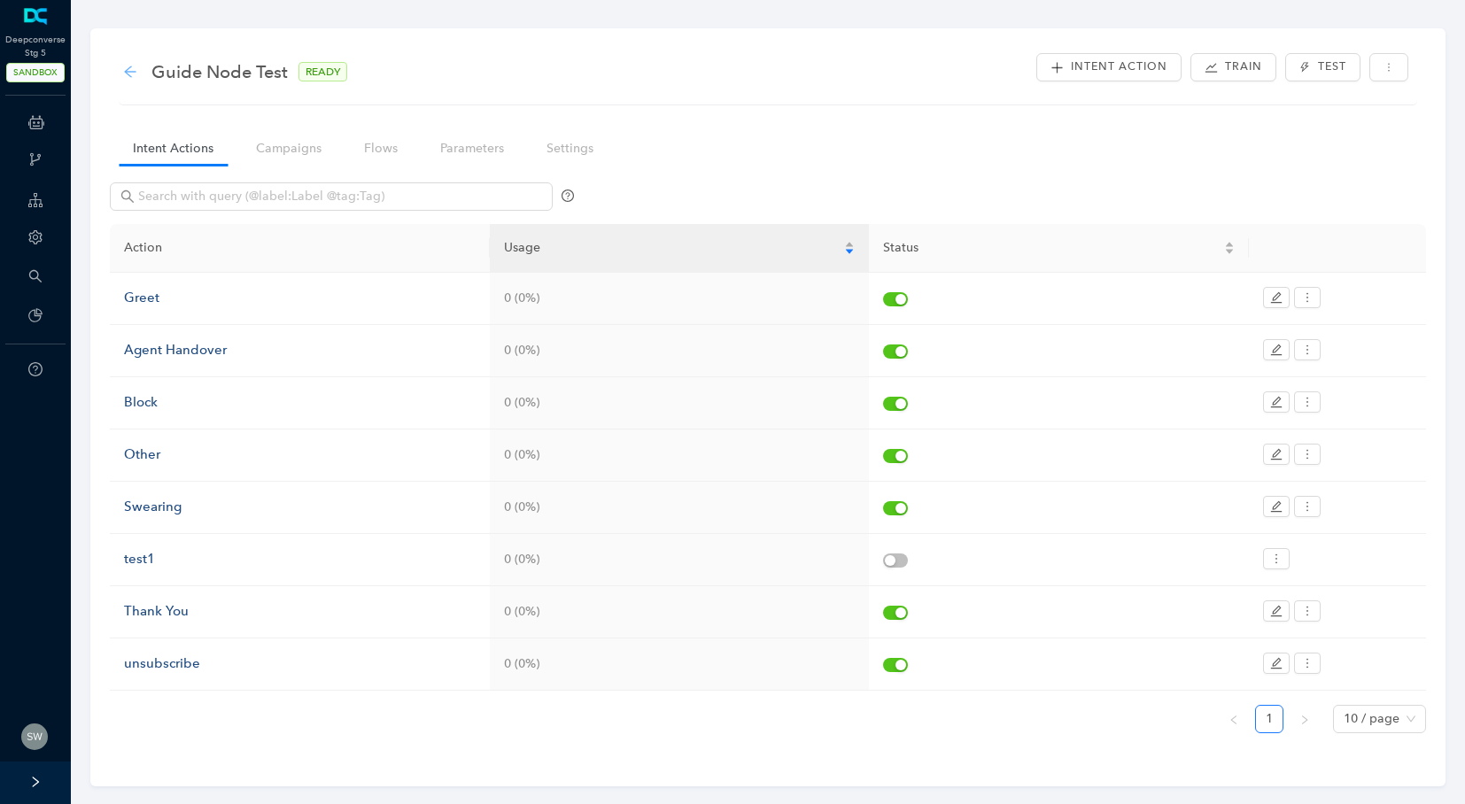
click at [126, 77] on icon "arrow-left" at bounding box center [130, 72] width 14 height 14
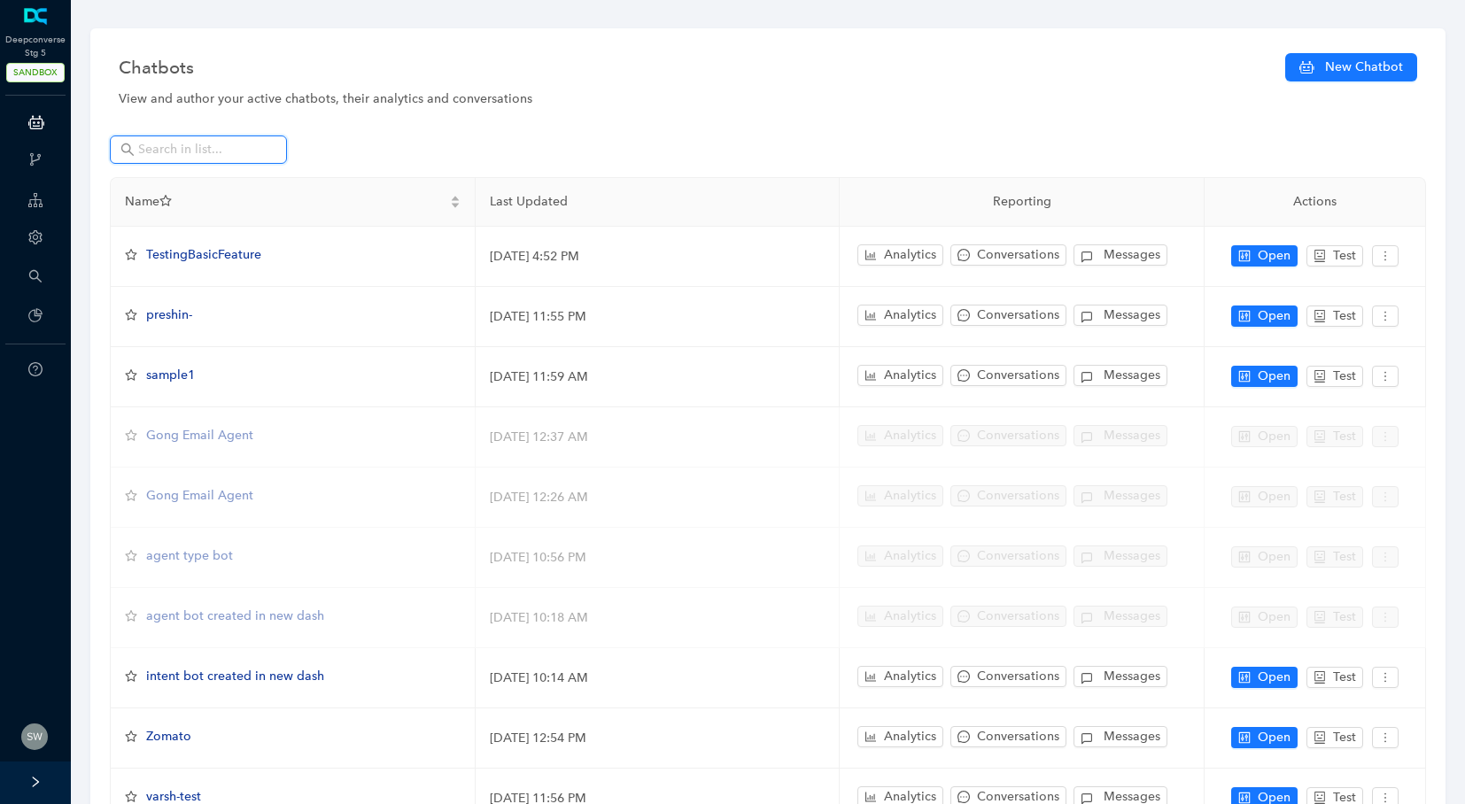
click at [221, 143] on input "text" at bounding box center [200, 149] width 124 height 19
type input "g"
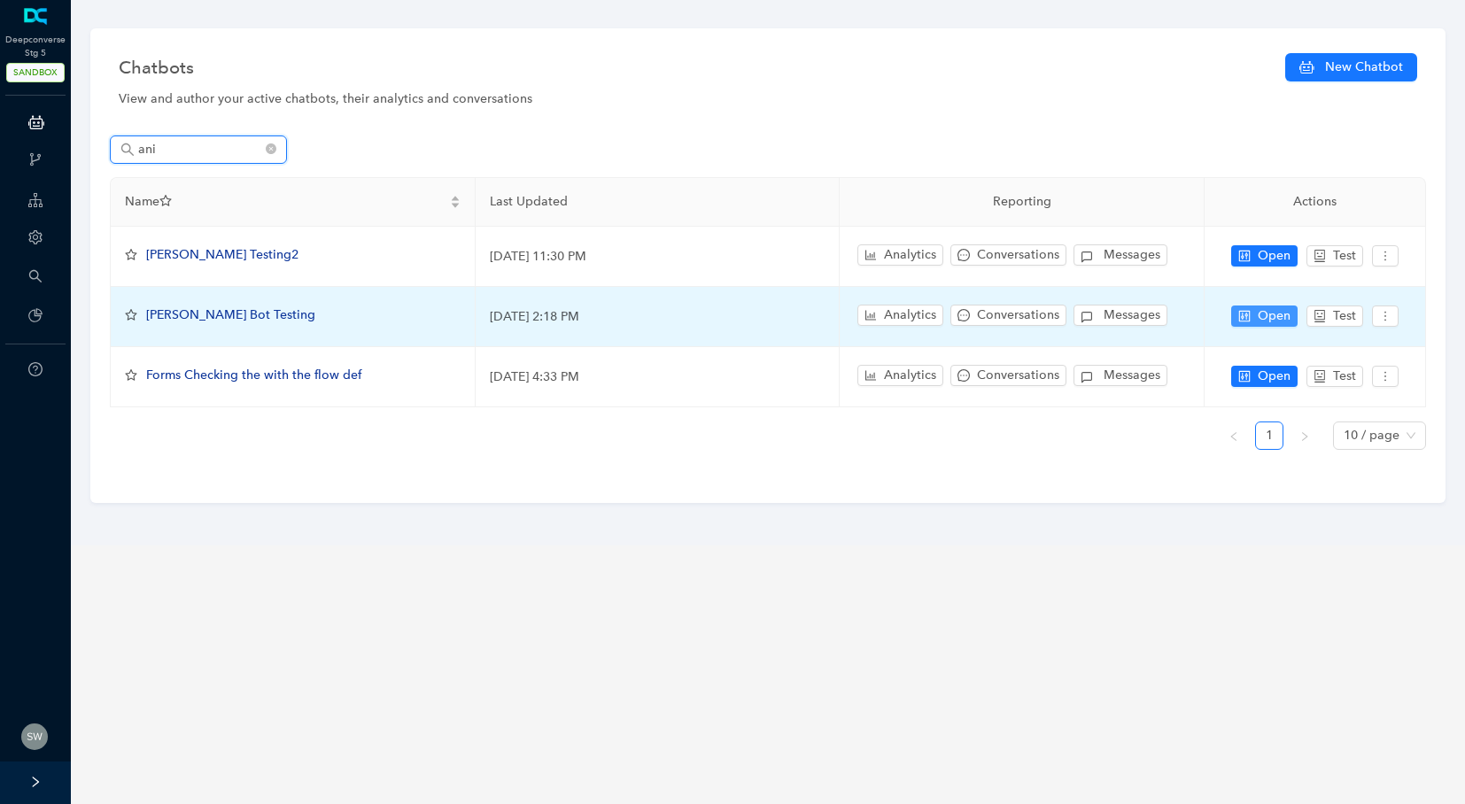
type input "ani"
click at [1243, 306] on button "Open" at bounding box center [1264, 316] width 66 height 21
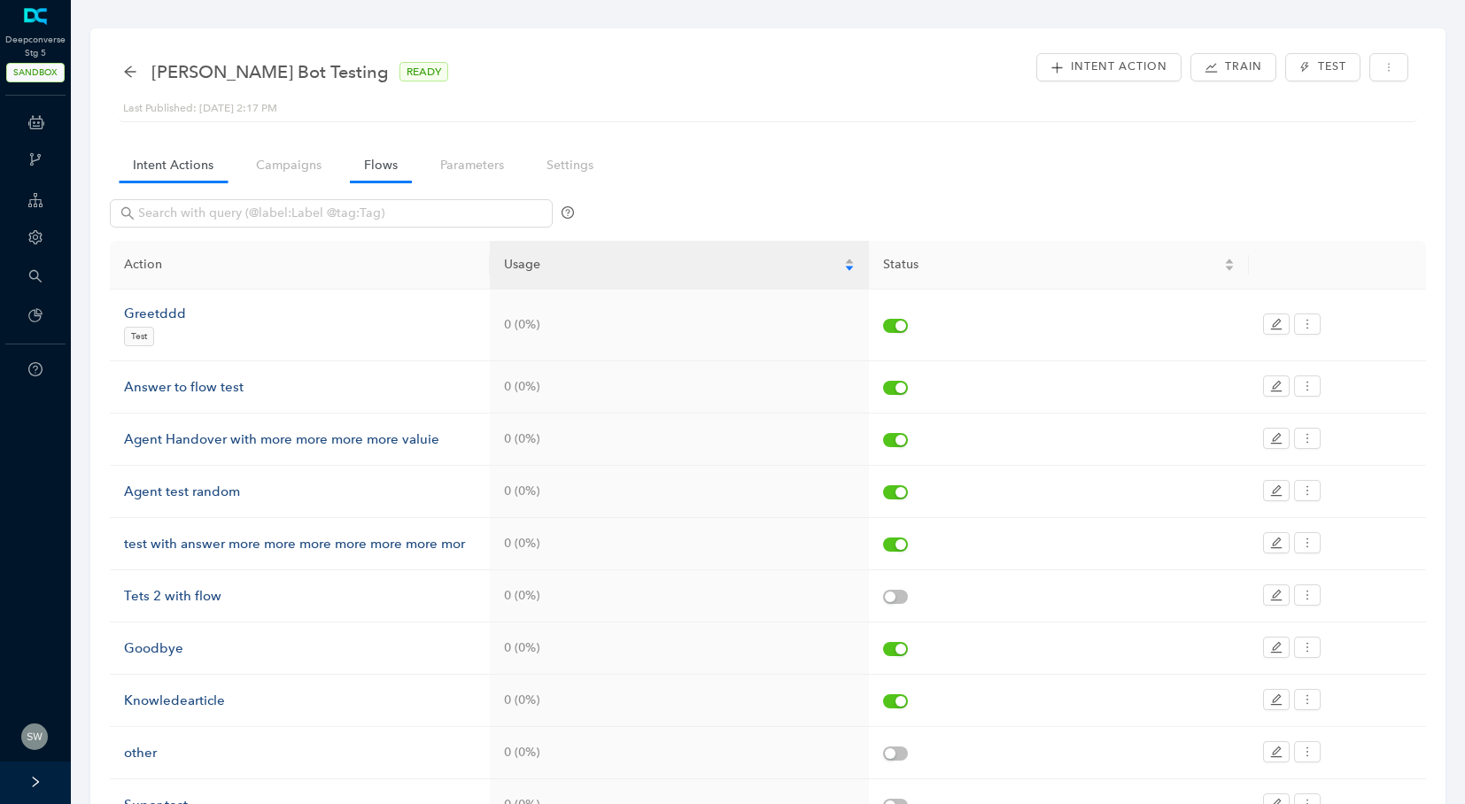
click at [364, 158] on link "Flows" at bounding box center [381, 165] width 62 height 33
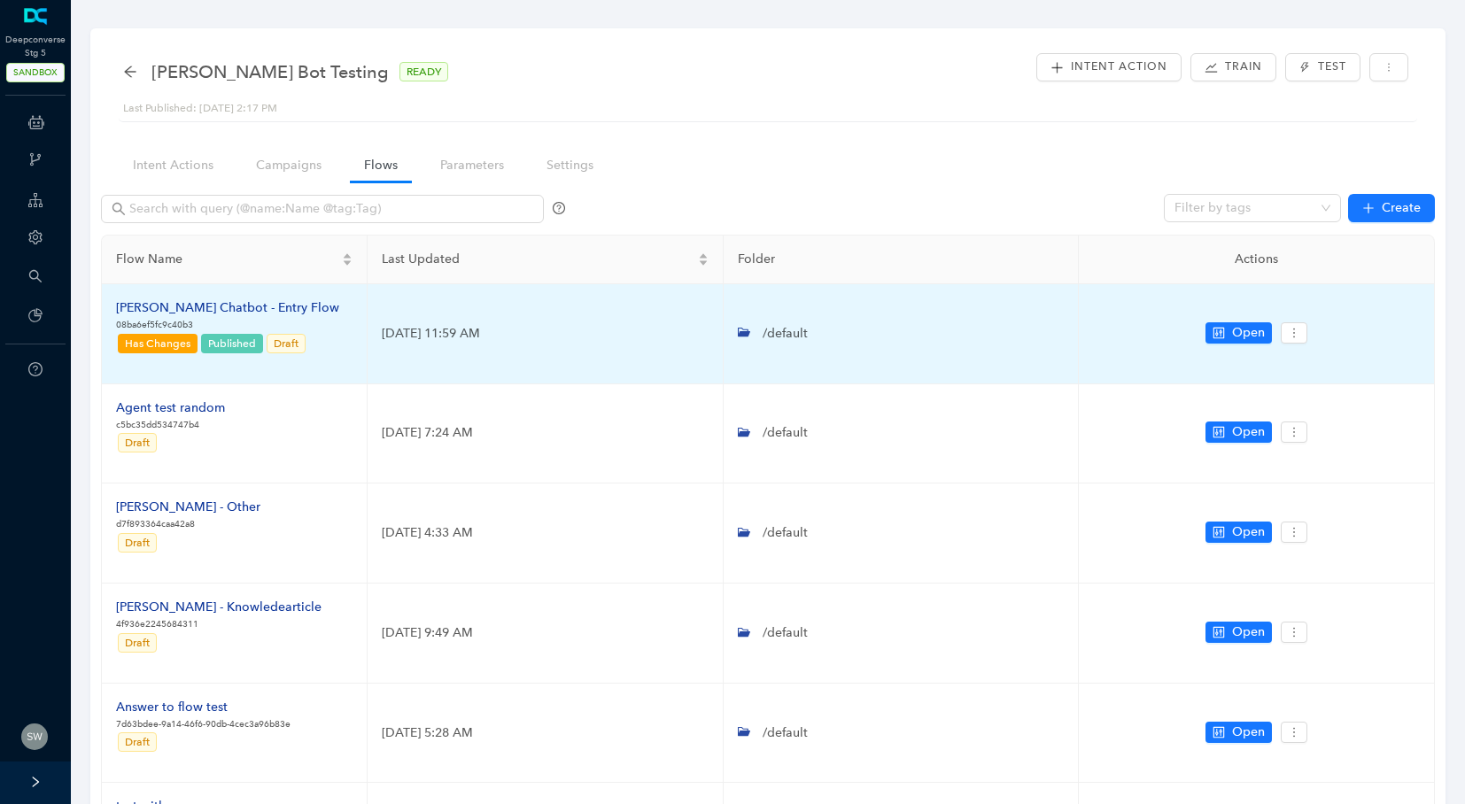
click at [161, 312] on div "[PERSON_NAME] Chatbot - Entry Flow" at bounding box center [227, 307] width 223 height 19
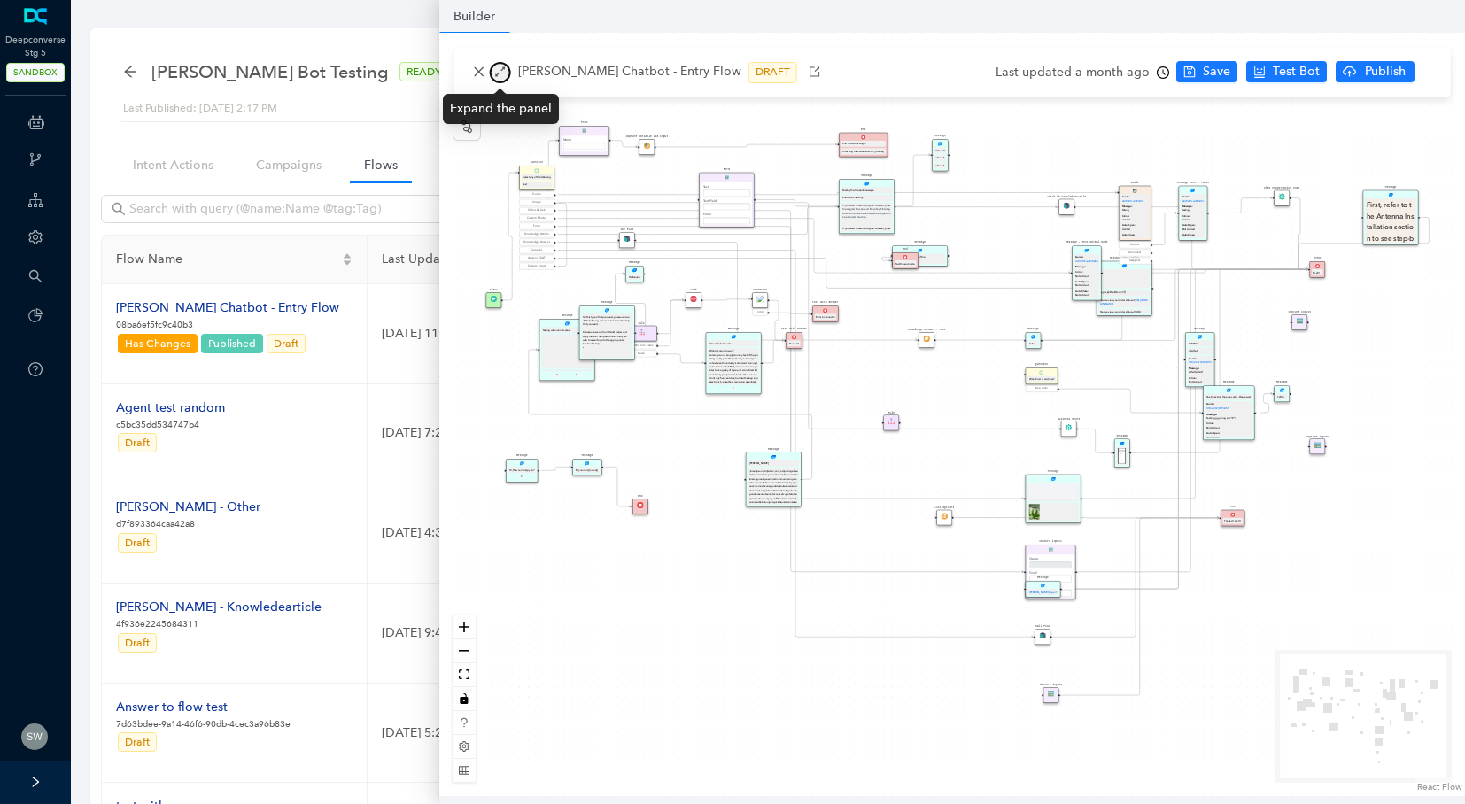
click at [501, 76] on icon "arrows-alt" at bounding box center [500, 72] width 12 height 12
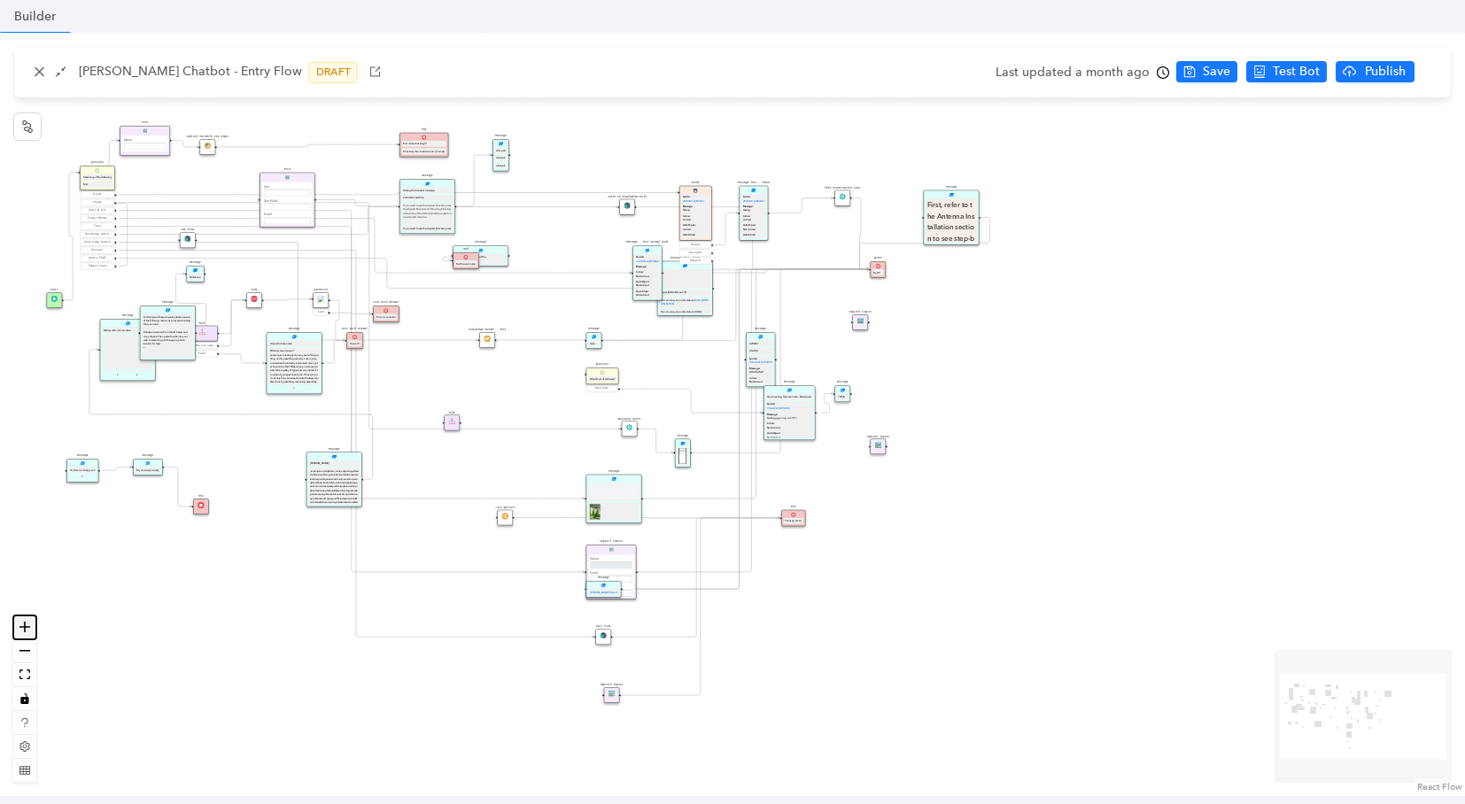
click at [31, 620] on button "zoom in" at bounding box center [24, 627] width 23 height 24
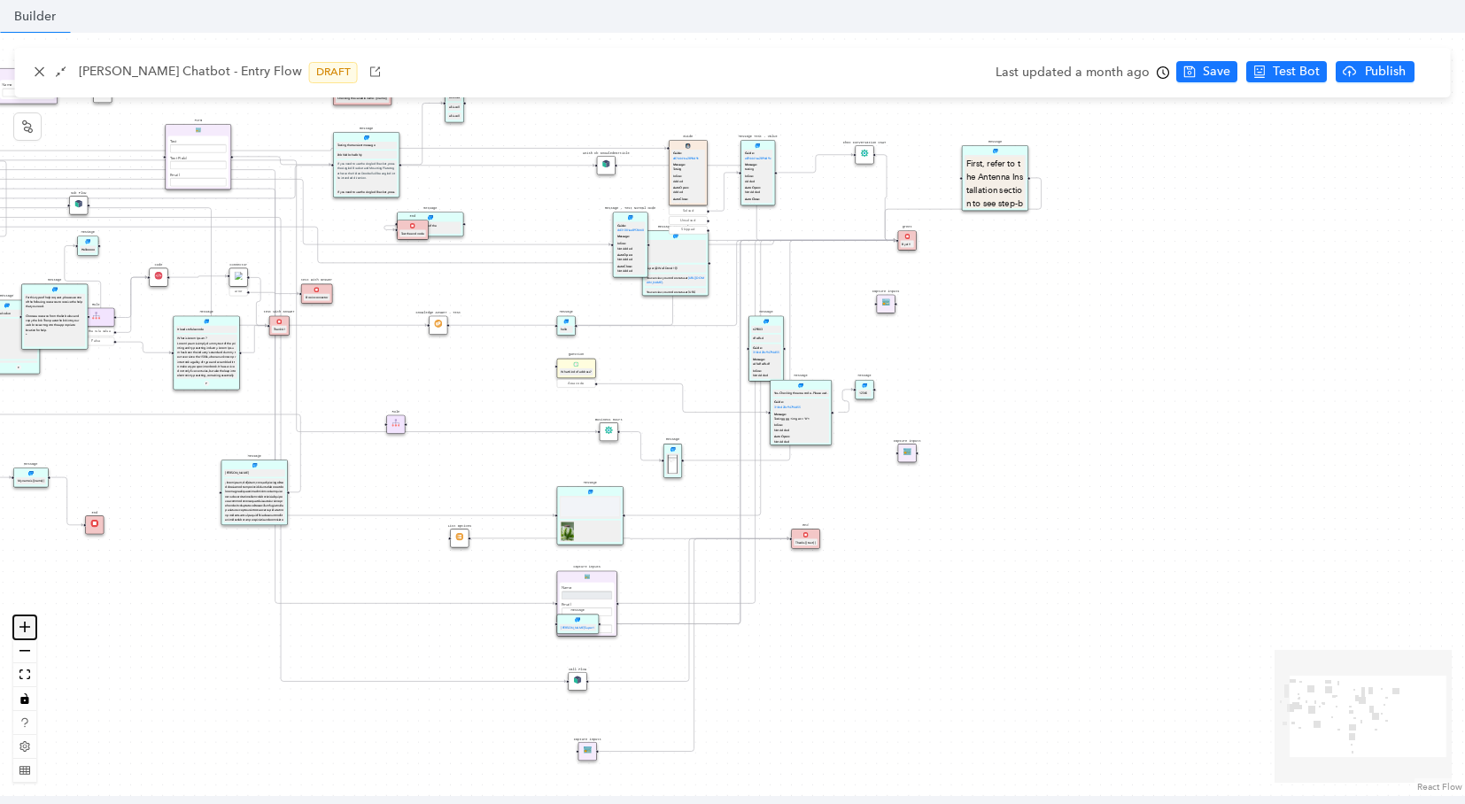
click at [31, 620] on button "zoom in" at bounding box center [24, 627] width 23 height 24
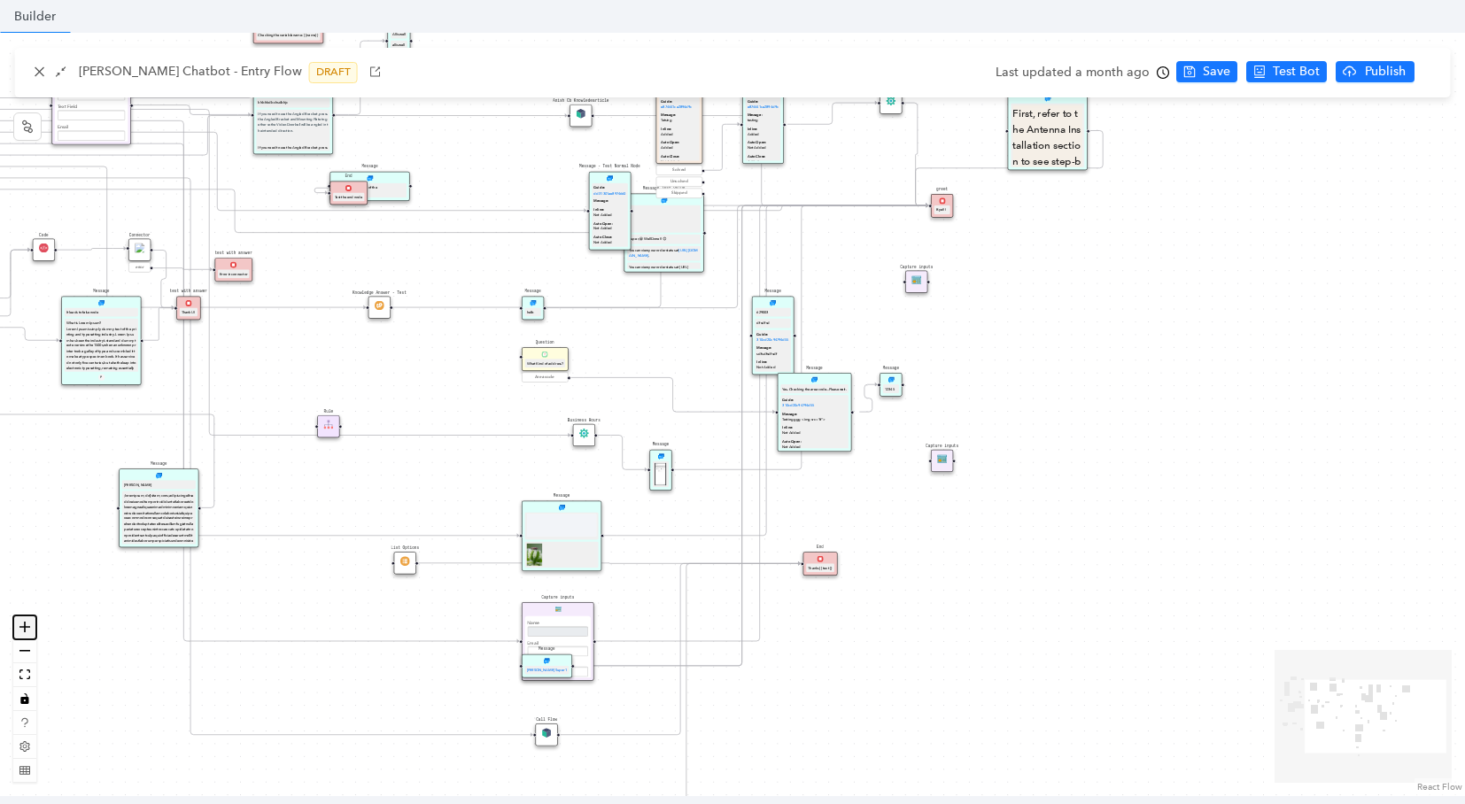
click at [31, 620] on button "zoom in" at bounding box center [24, 627] width 23 height 24
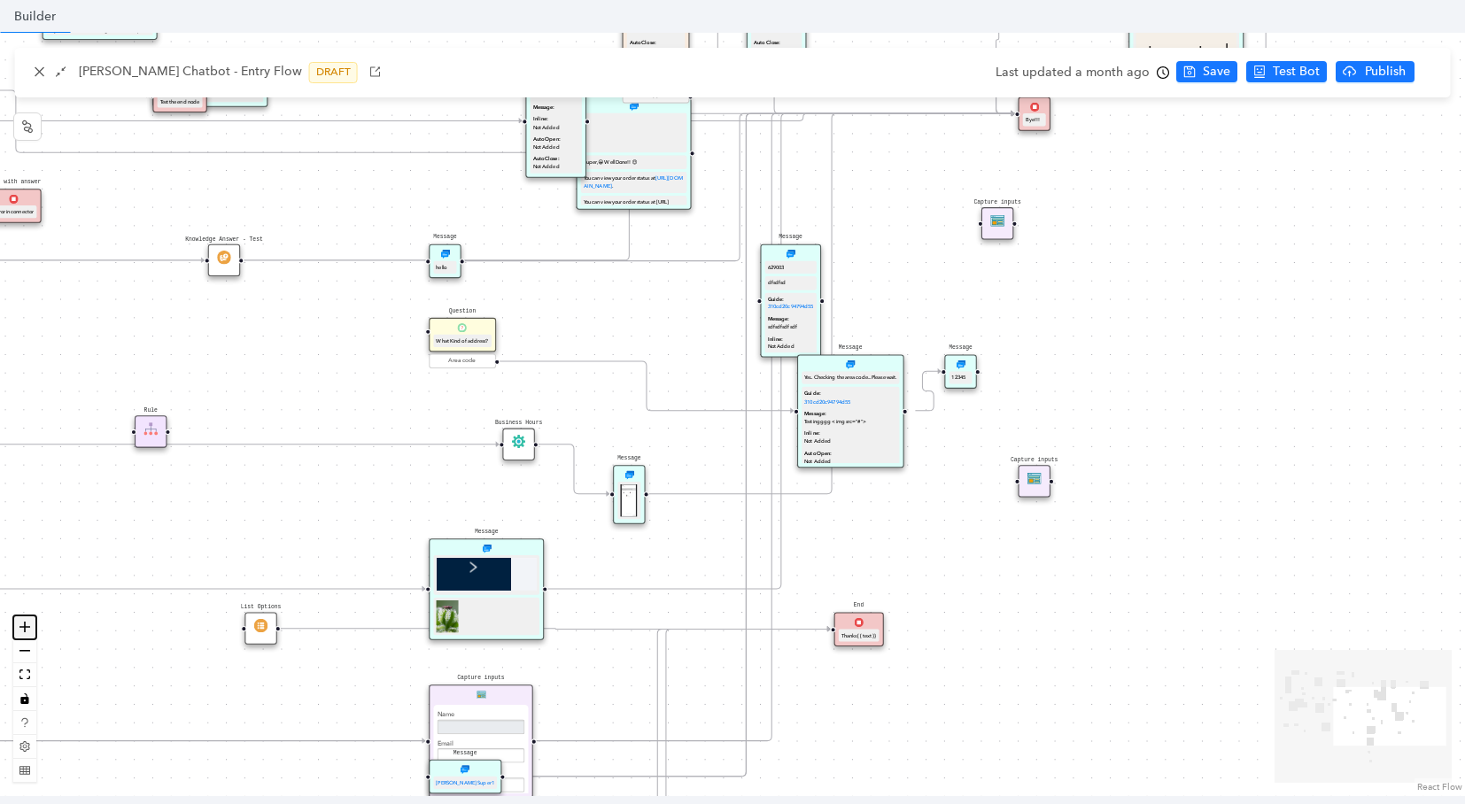
click at [31, 620] on button "zoom in" at bounding box center [24, 627] width 23 height 24
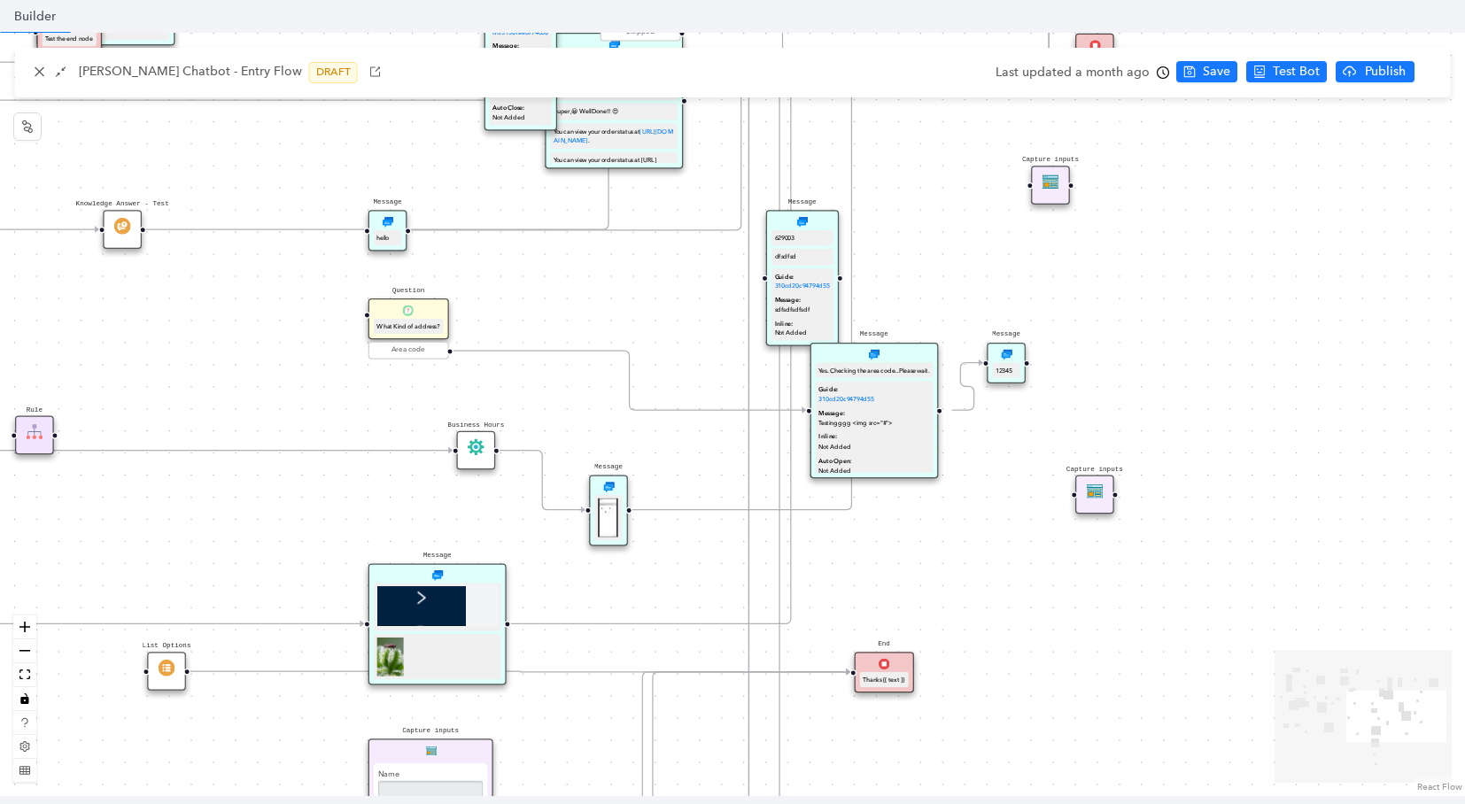
click at [472, 451] on img at bounding box center [476, 446] width 17 height 17
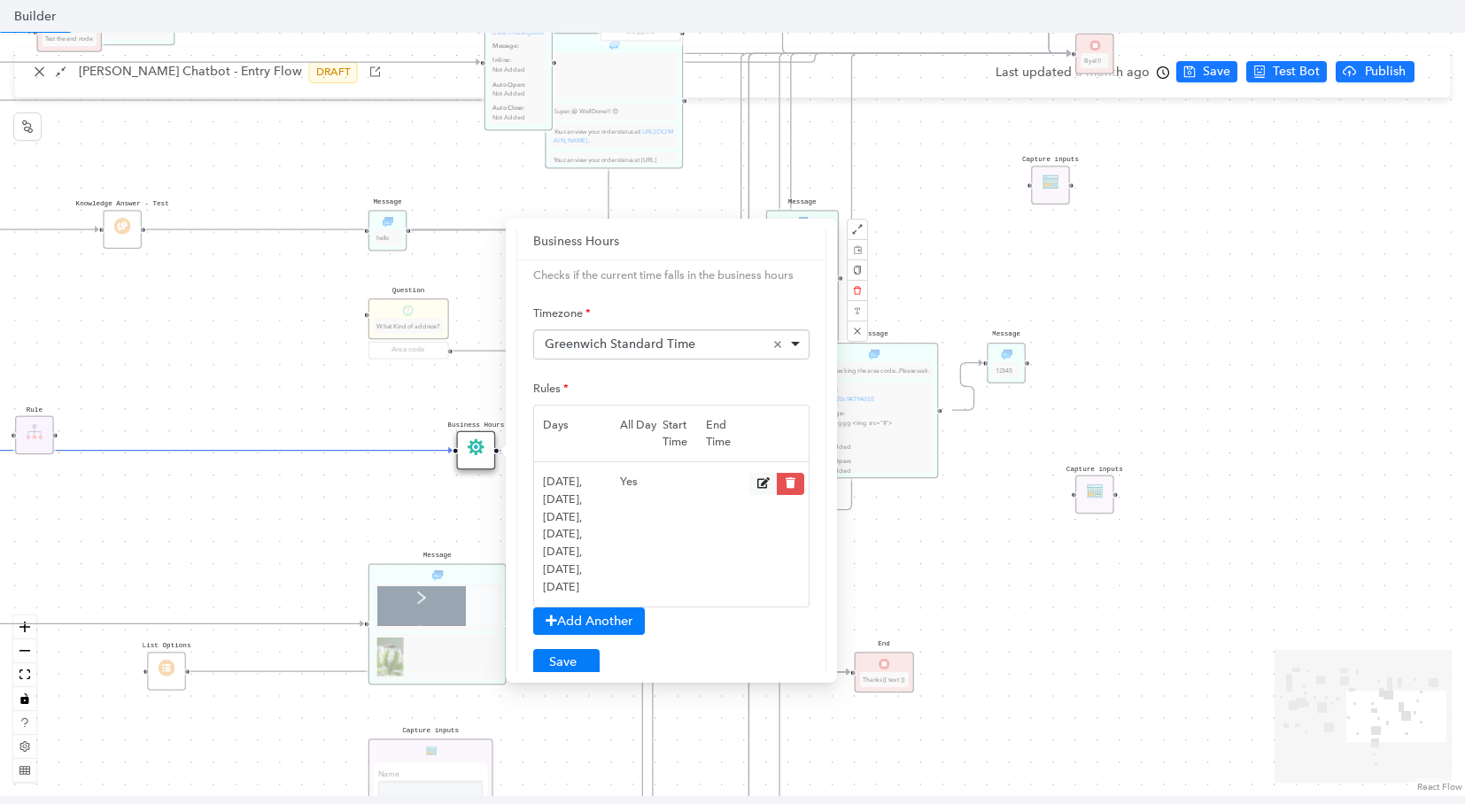
scroll to position [176, 0]
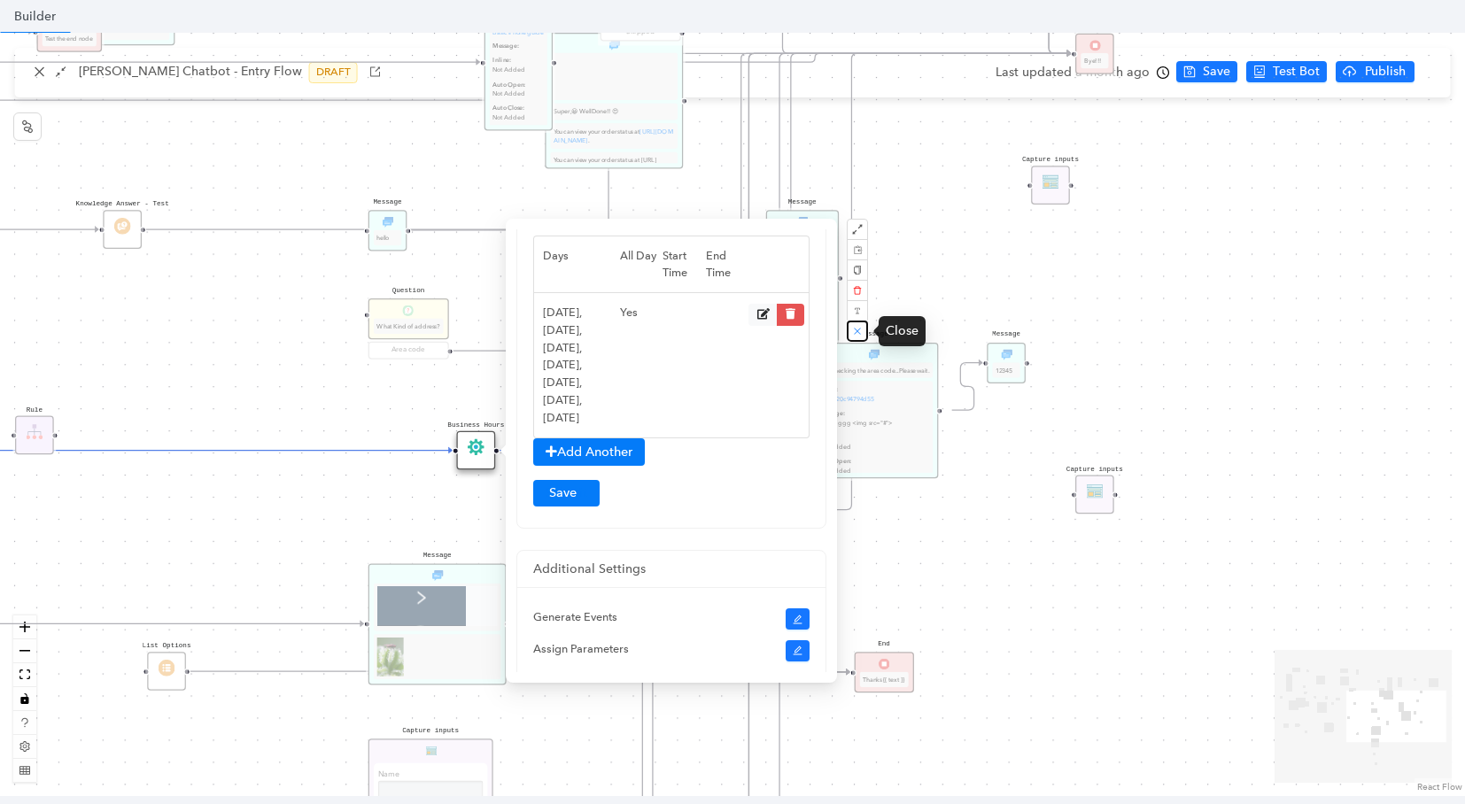
click at [850, 329] on button "button" at bounding box center [857, 331] width 21 height 21
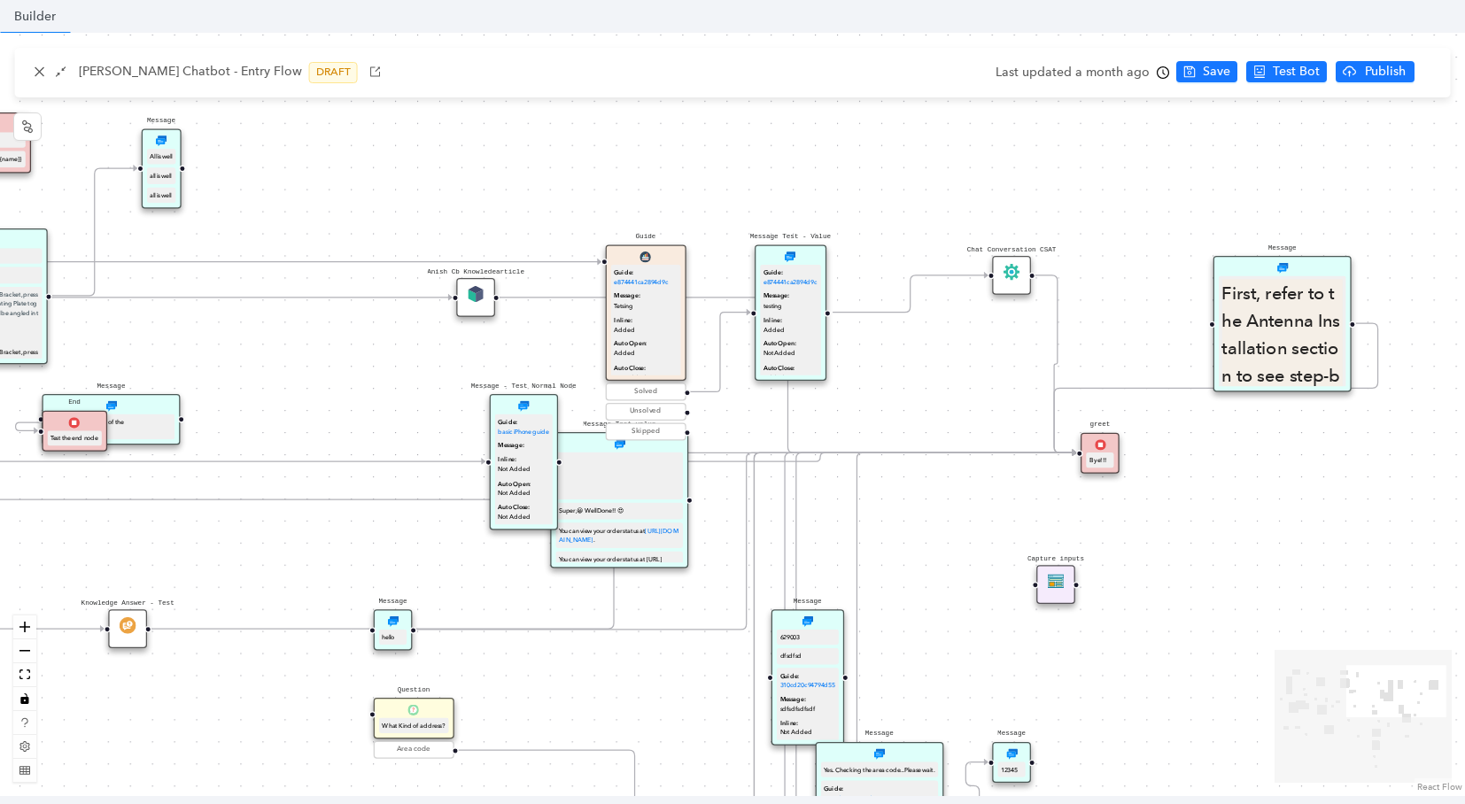
drag, startPoint x: 1257, startPoint y: 309, endPoint x: 1265, endPoint y: 715, distance: 406.5
click at [1265, 715] on div "Start greet Bye!!! Question Select any of the following Test Guide Image Video …" at bounding box center [732, 414] width 1465 height 763
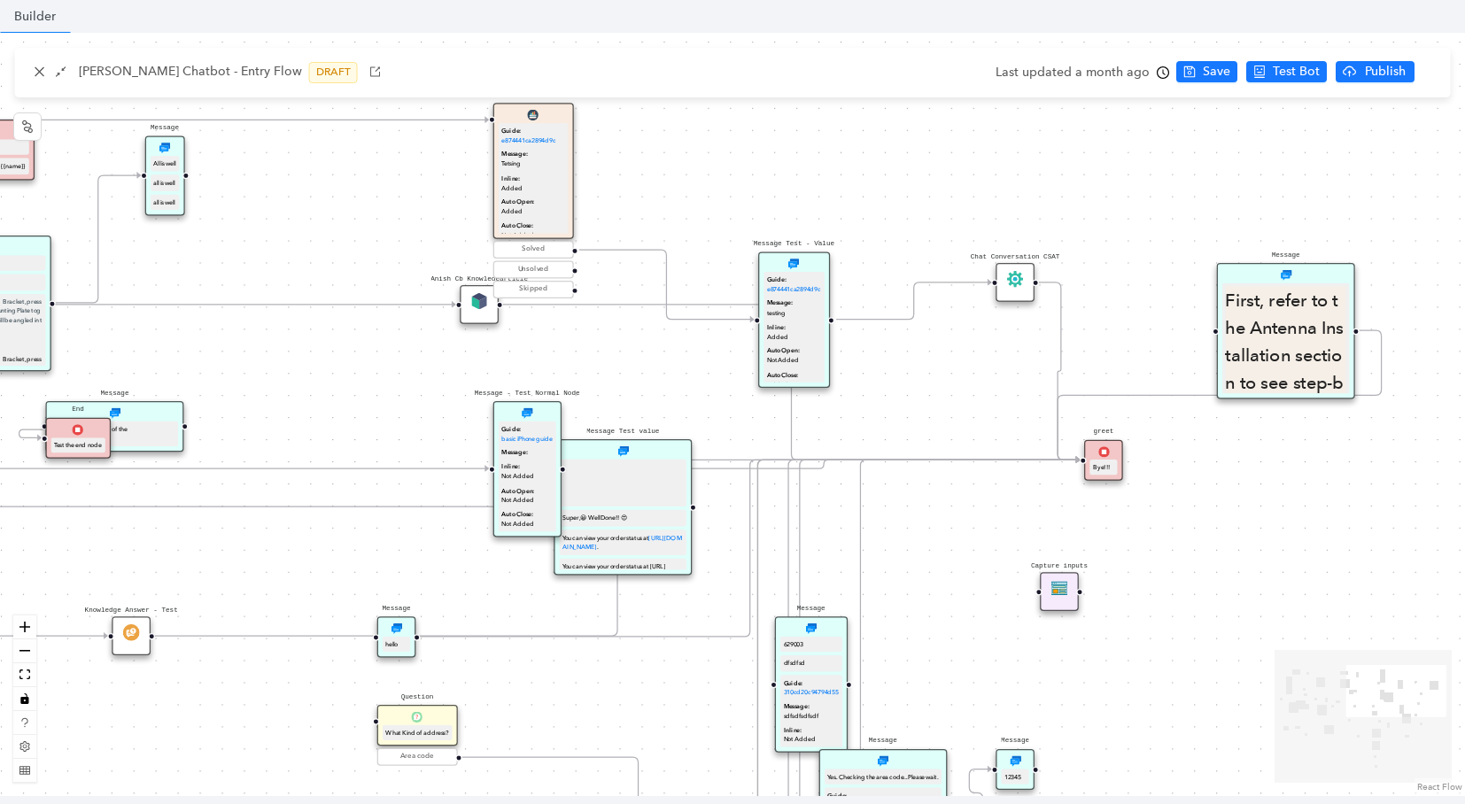
drag, startPoint x: 626, startPoint y: 319, endPoint x: 506, endPoint y: 166, distance: 194.9
click at [506, 166] on div "Guide: e874441ca2894d9c Message: Tetsing Inline: Added Auto Open: Added Auto Cl…" at bounding box center [533, 197] width 69 height 149
drag, startPoint x: 811, startPoint y: 273, endPoint x: 815, endPoint y: 244, distance: 29.4
click at [815, 244] on div "Guide: e874441ca2894d9c Message: testing Inline: Added Auto Open: Not Added Aut…" at bounding box center [793, 301] width 60 height 125
drag, startPoint x: 1016, startPoint y: 297, endPoint x: 1010, endPoint y: 267, distance: 30.6
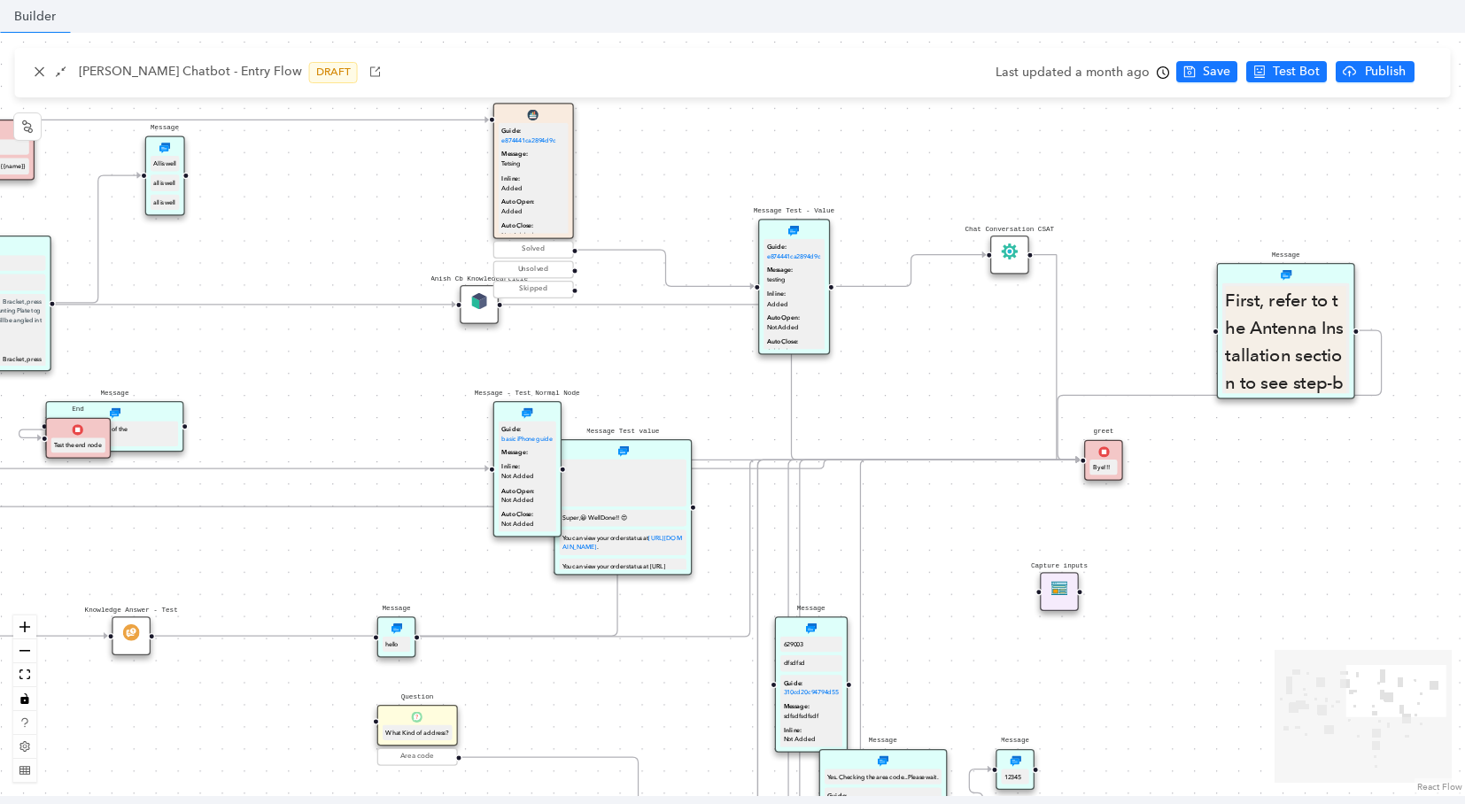
click at [1010, 267] on div "Chat Conversation CSAT" at bounding box center [1009, 255] width 39 height 39
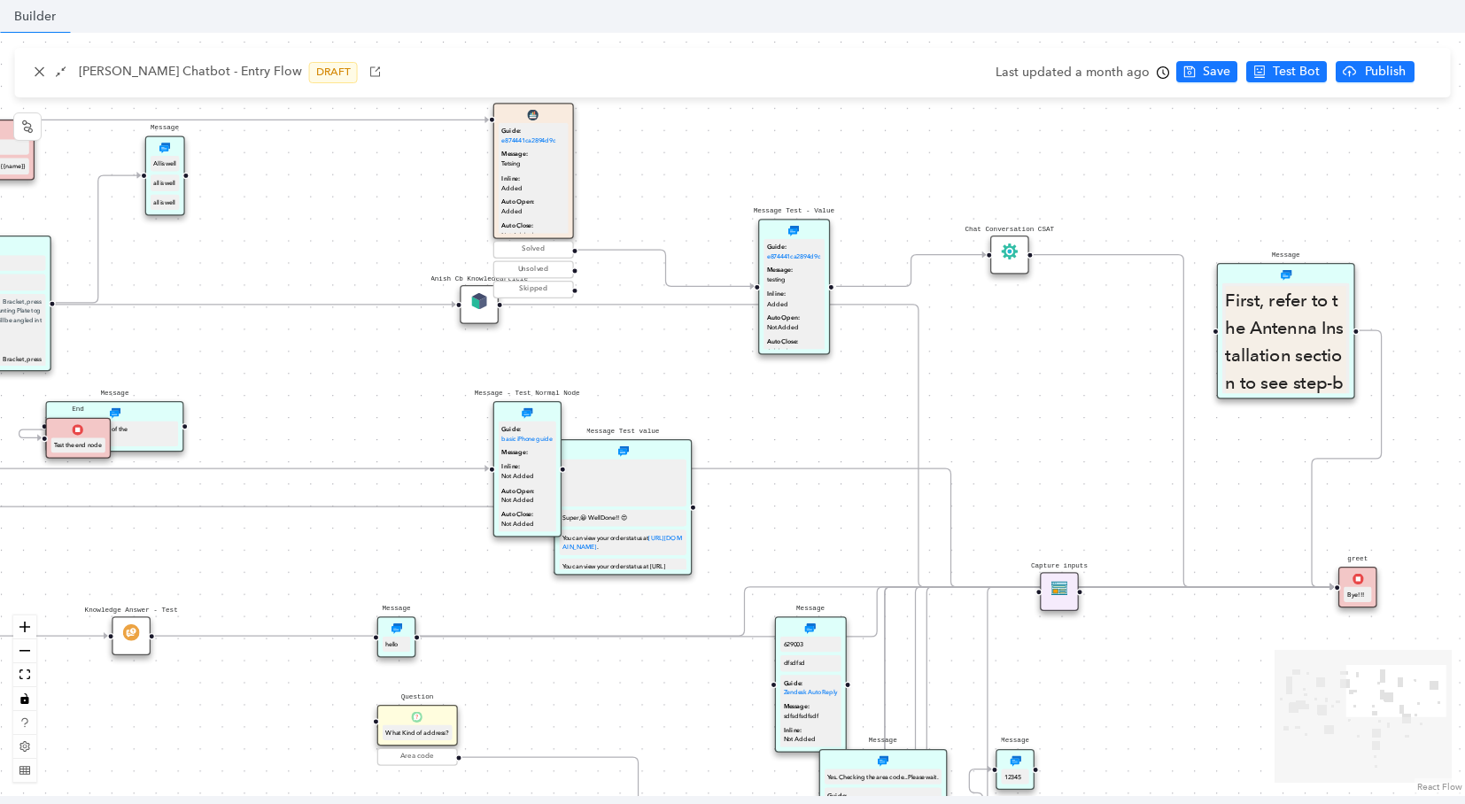
drag, startPoint x: 1102, startPoint y: 470, endPoint x: 1361, endPoint y: 598, distance: 288.3
click at [1361, 598] on div "Bye!!!" at bounding box center [1357, 595] width 21 height 10
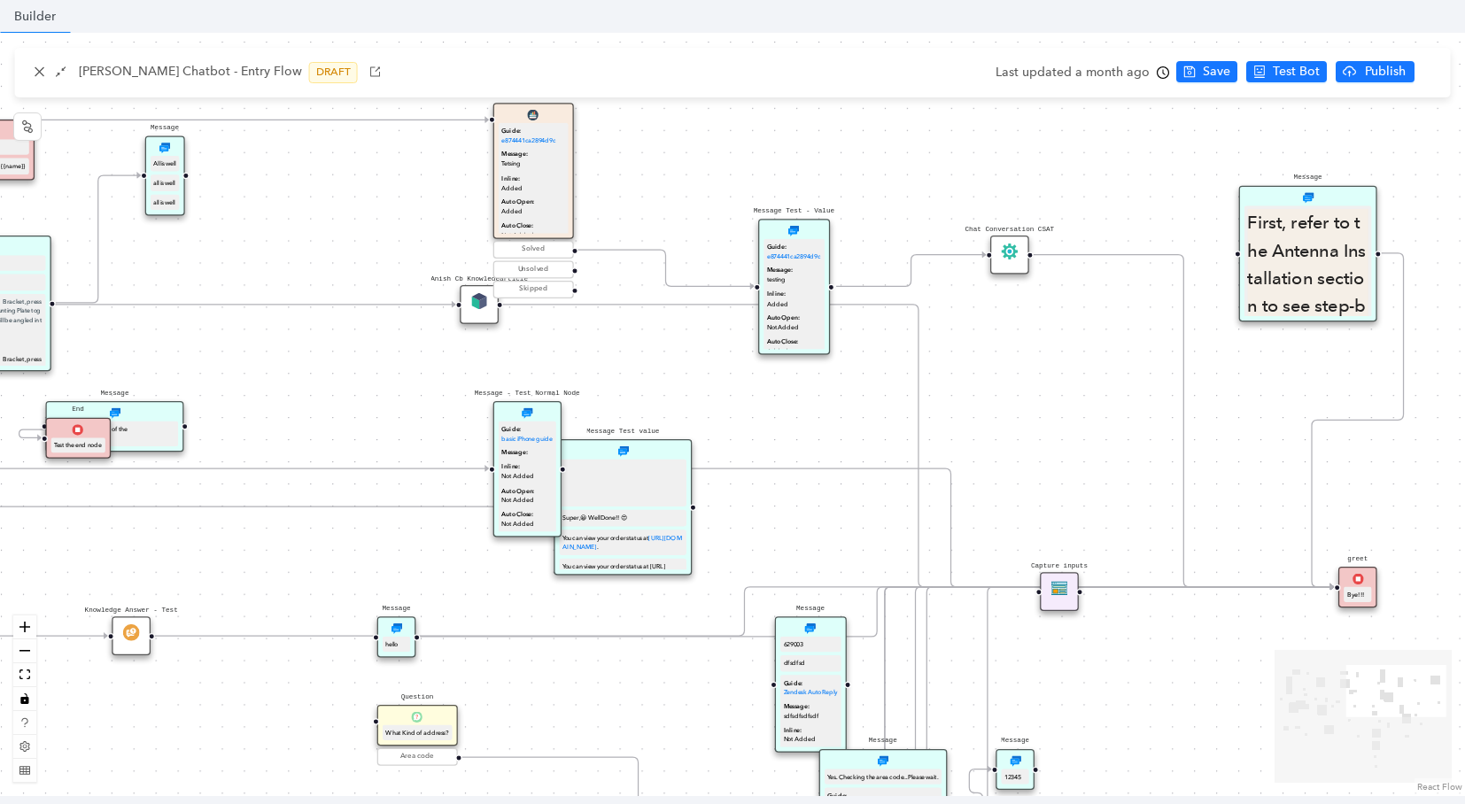
drag, startPoint x: 1261, startPoint y: 326, endPoint x: 1285, endPoint y: 243, distance: 86.6
click at [1285, 243] on p "First, refer to the Antenna Installation section to see step-by-step instructio…" at bounding box center [1307, 362] width 120 height 306
drag, startPoint x: 1344, startPoint y: 582, endPoint x: 1385, endPoint y: 506, distance: 86.4
click at [1385, 506] on div "greet Bye!!!" at bounding box center [1390, 505] width 39 height 42
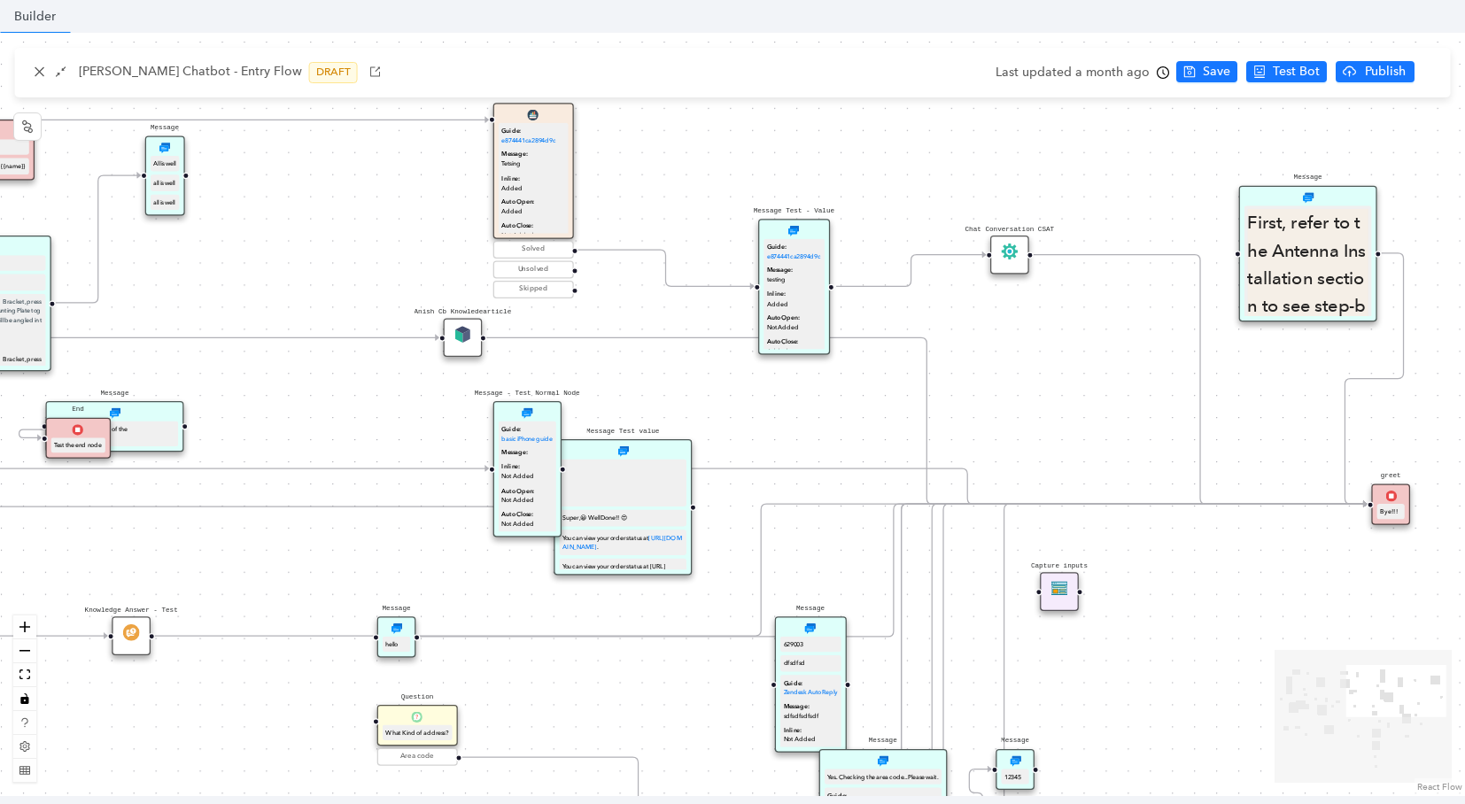
drag, startPoint x: 483, startPoint y: 309, endPoint x: 464, endPoint y: 350, distance: 45.2
click at [464, 350] on div "Anish Cb Knowledearticle" at bounding box center [463, 337] width 39 height 39
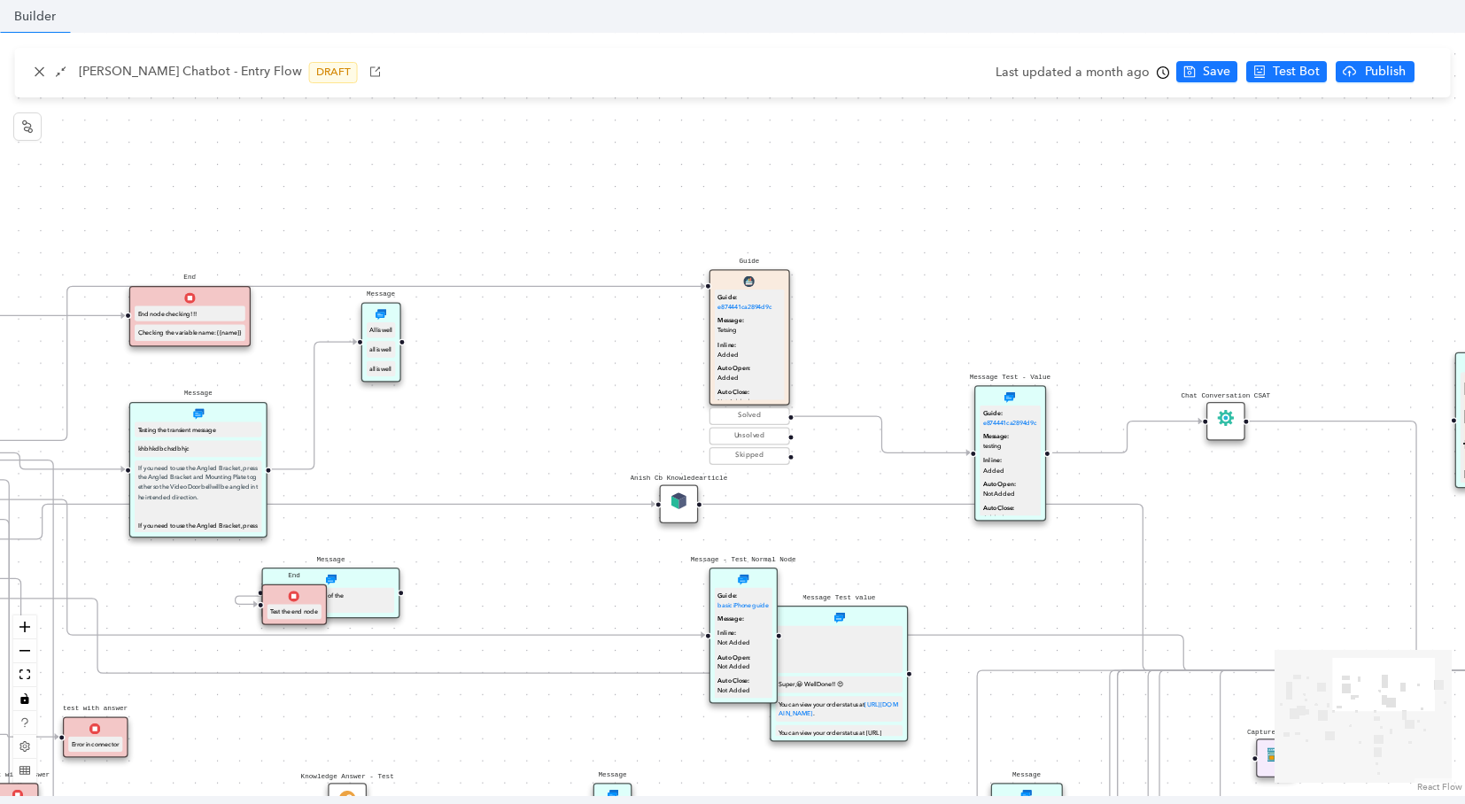
drag, startPoint x: 294, startPoint y: 190, endPoint x: 474, endPoint y: 296, distance: 208.4
click at [506, 341] on div "Start greet Bye!!! Question Select any of the following Test Guide Image Video …" at bounding box center [732, 414] width 1465 height 763
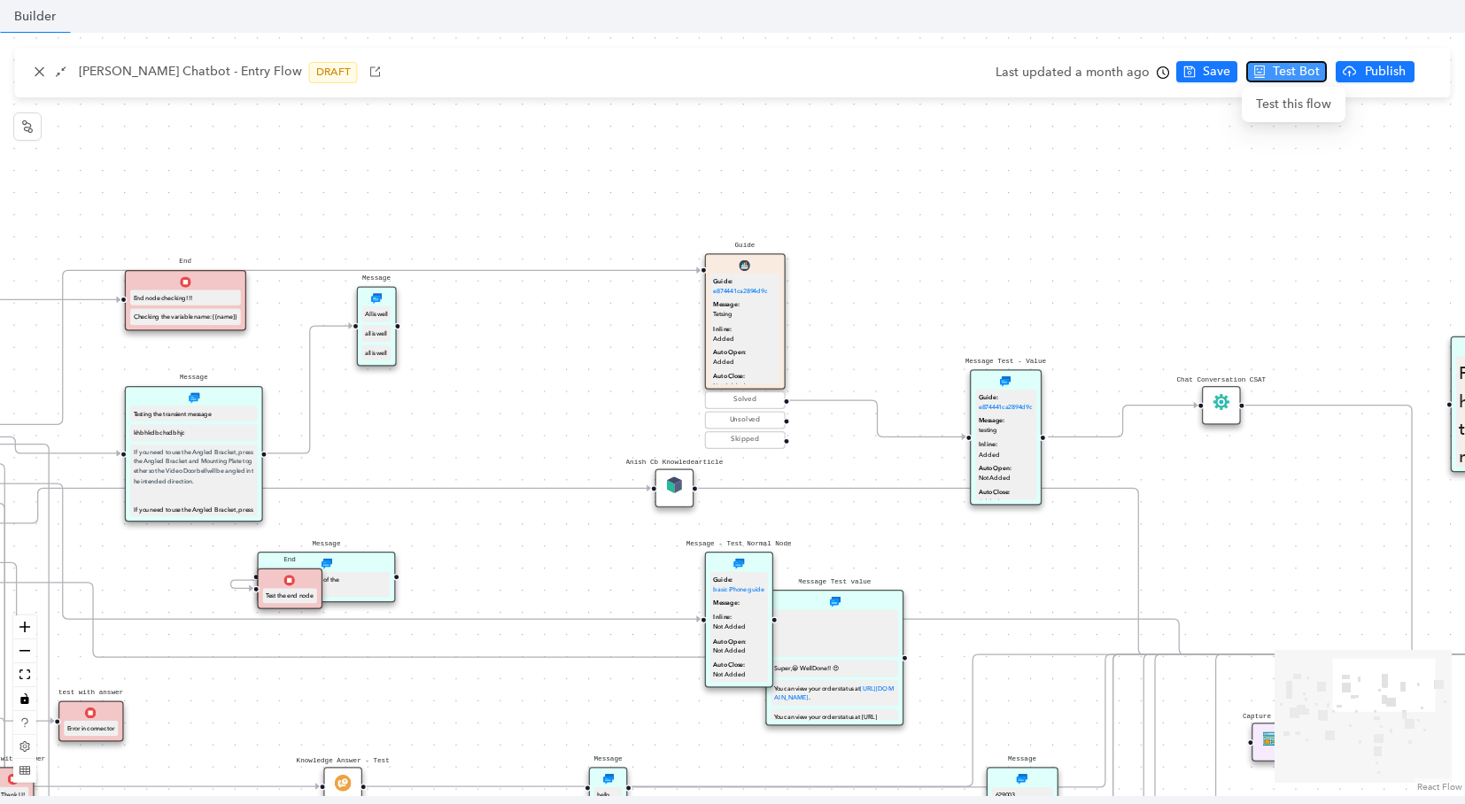
click at [1290, 71] on span "Test Bot" at bounding box center [1295, 71] width 47 height 19
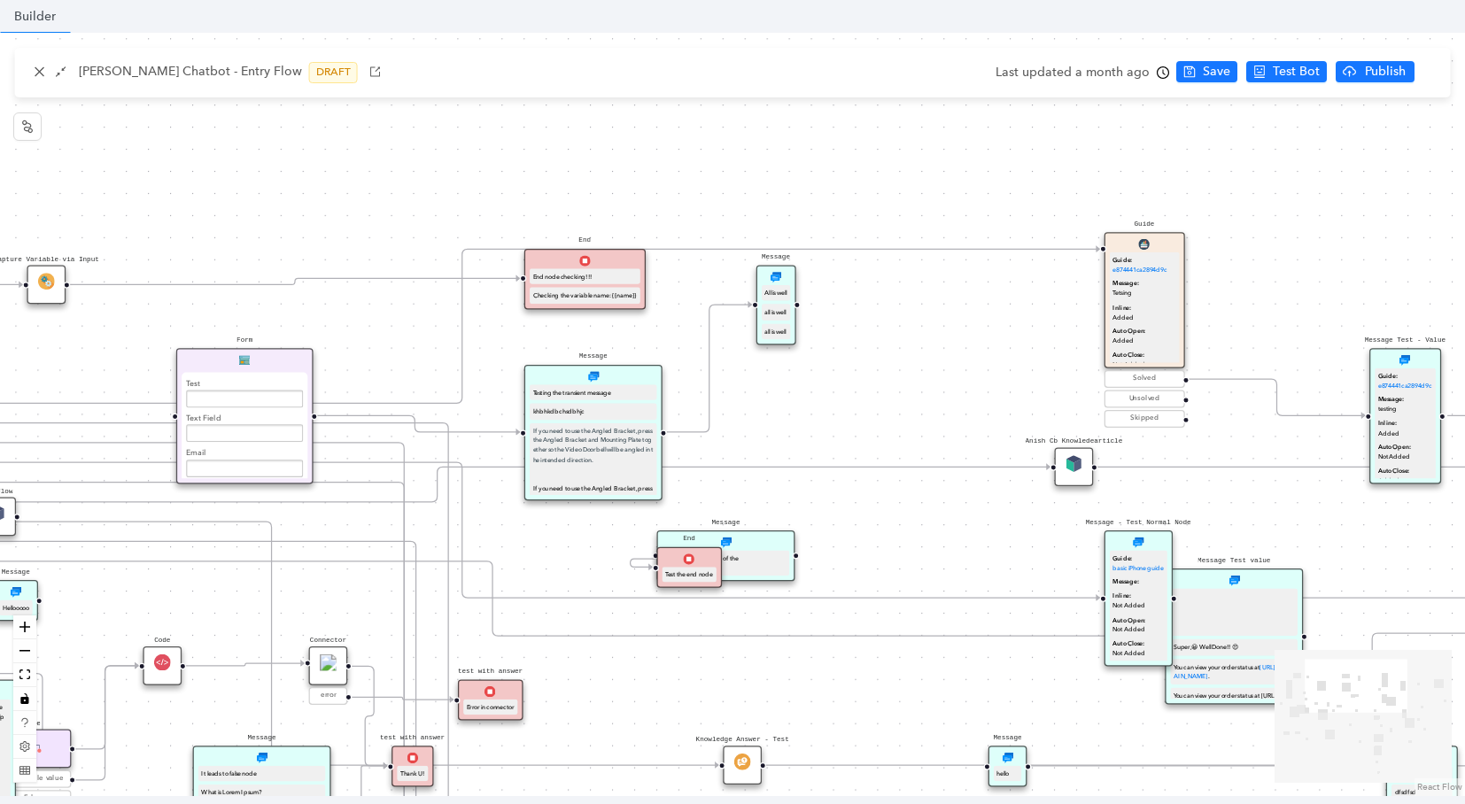
drag, startPoint x: 582, startPoint y: 374, endPoint x: 981, endPoint y: 352, distance: 399.9
click at [981, 352] on div "Start greet Bye!!! Question Select any of the following Test Guide Image Video …" at bounding box center [732, 414] width 1465 height 763
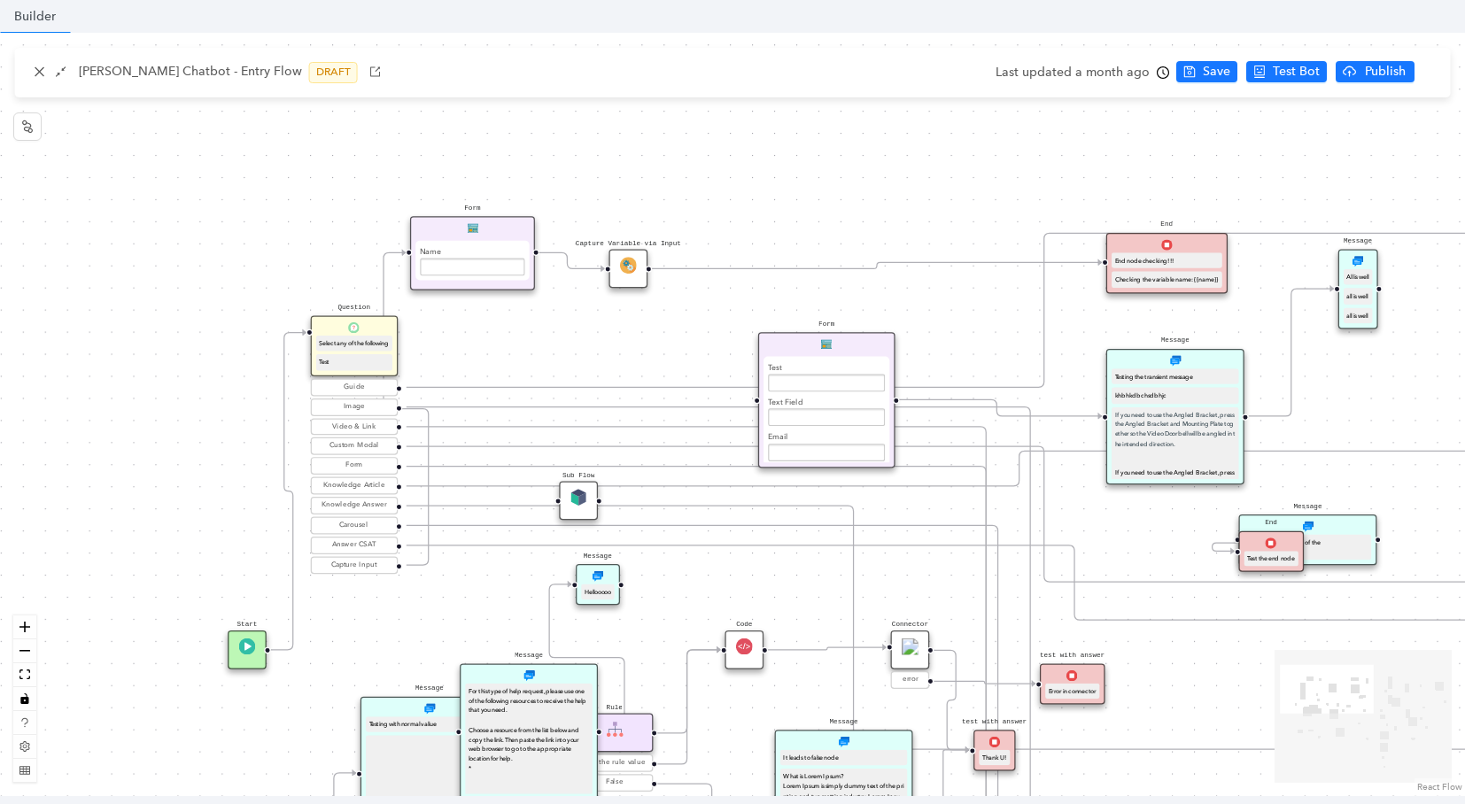
drag, startPoint x: 247, startPoint y: 326, endPoint x: 826, endPoint y: 311, distance: 579.3
click at [826, 311] on div "Start greet Bye!!! Question Select any of the following Test Guide Image Video …" at bounding box center [732, 414] width 1465 height 763
click at [499, 377] on icon "Edge from 6cee2980-1e1e-bbf3-36b0-80b2bfaf7601 to reactflownode_df081cd2-de00-4…" at bounding box center [1043, 310] width 1275 height 154
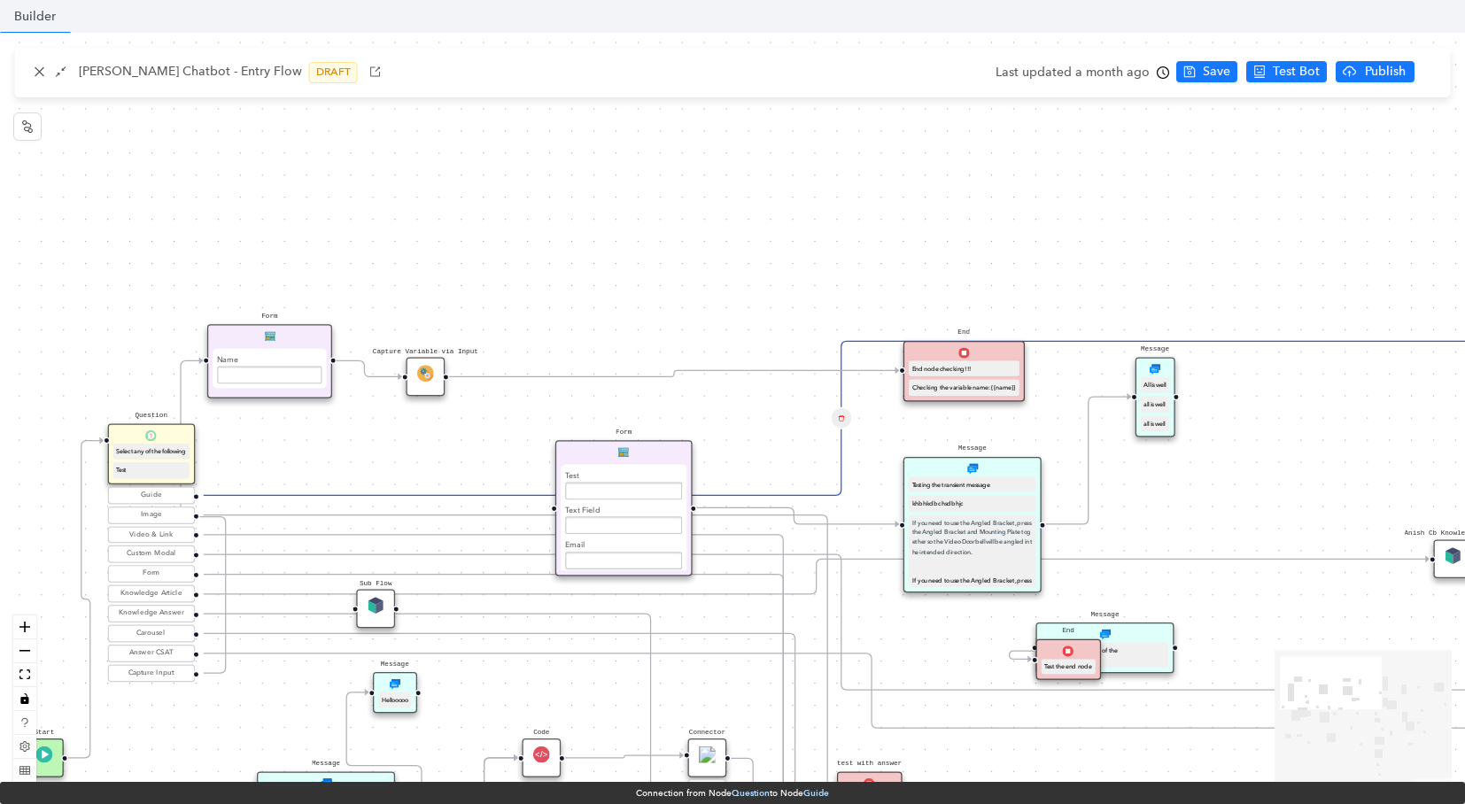
drag, startPoint x: 1125, startPoint y: 326, endPoint x: 922, endPoint y: 433, distance: 230.1
click at [922, 434] on div "Start greet Bye!!! Question Select any of the following Test Guide Image Video …" at bounding box center [732, 414] width 1465 height 763
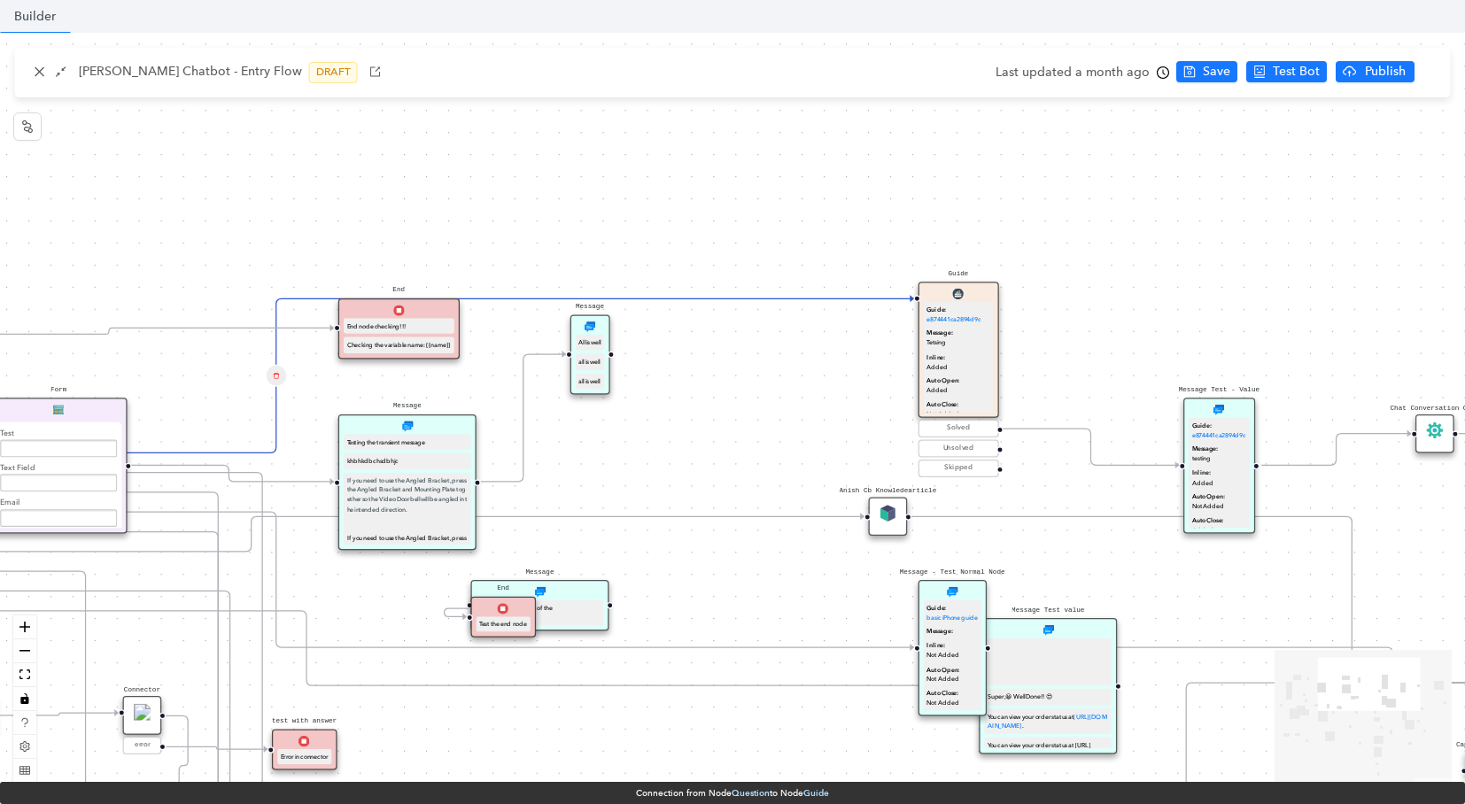
drag, startPoint x: 1023, startPoint y: 408, endPoint x: 491, endPoint y: 363, distance: 534.1
click at [491, 363] on div "Start greet Bye!!! Question Select any of the following Test Guide Image Video …" at bounding box center [732, 414] width 1465 height 763
